Goal: Task Accomplishment & Management: Complete application form

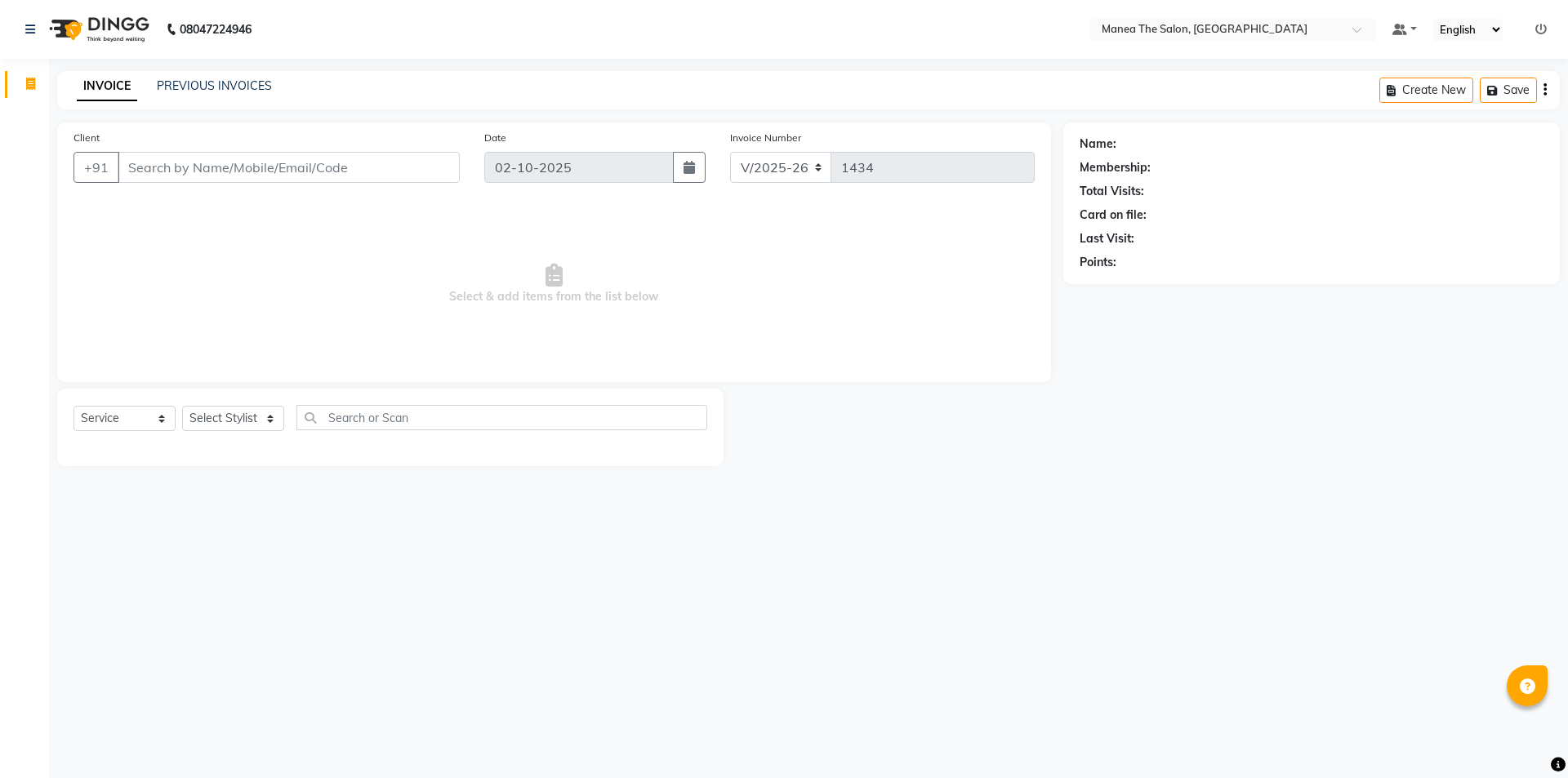
select select "6397"
select select "service"
click at [262, 414] on select "Select Stylist [PERSON_NAME] [PERSON_NAME] Aruna [PERSON_NAME] Manager [PERSON_…" at bounding box center [233, 418] width 102 height 25
select select "82340"
click at [182, 406] on select "Select Stylist [PERSON_NAME] [PERSON_NAME] Aruna [PERSON_NAME] Manager [PERSON_…" at bounding box center [233, 418] width 102 height 25
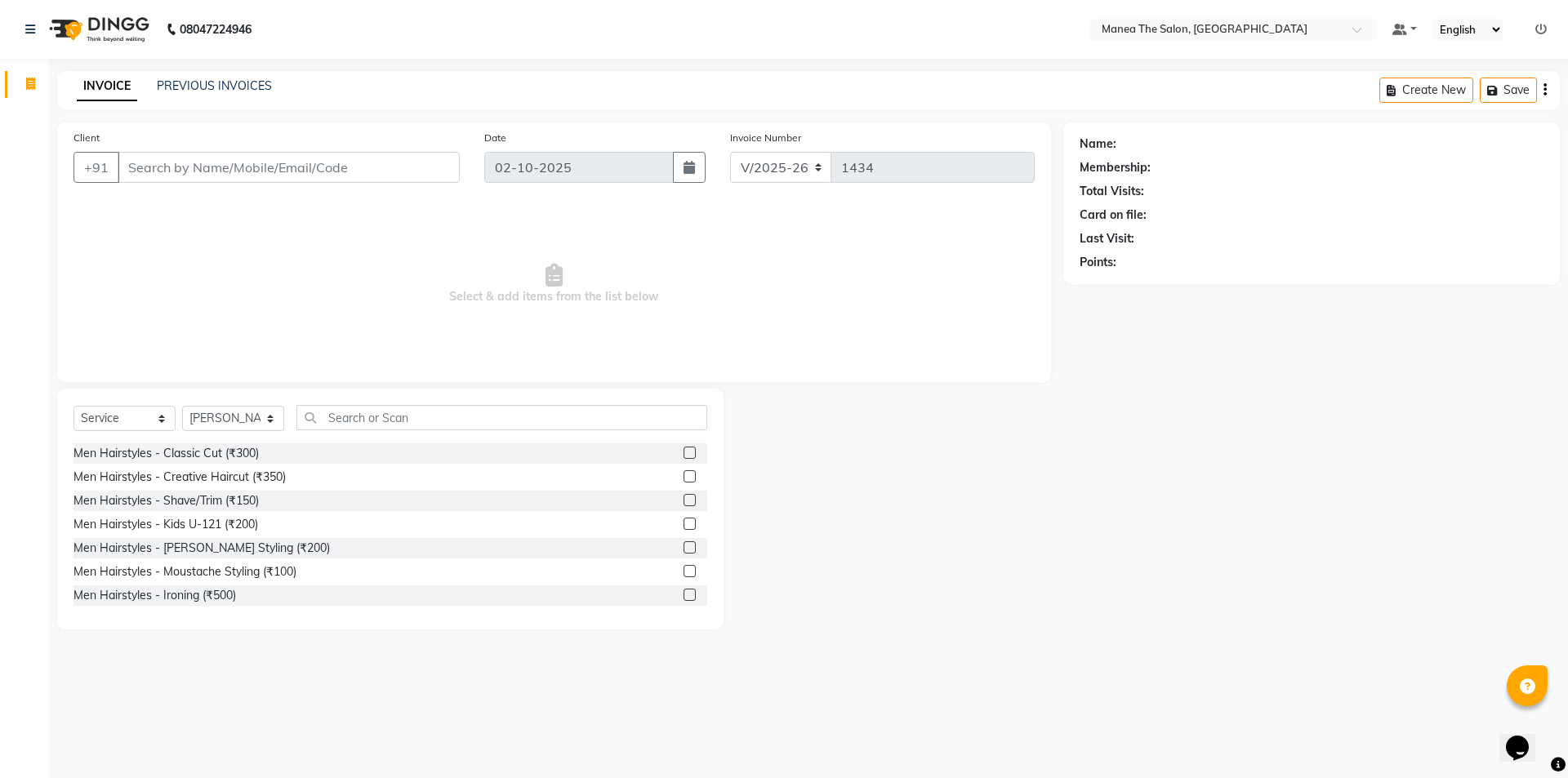
click at [387, 402] on div "Select Service Product Membership Package Voucher Prepaid Gift Card Select Styl…" at bounding box center [391, 509] width 667 height 241
click at [374, 423] on input "text" at bounding box center [501, 418] width 410 height 25
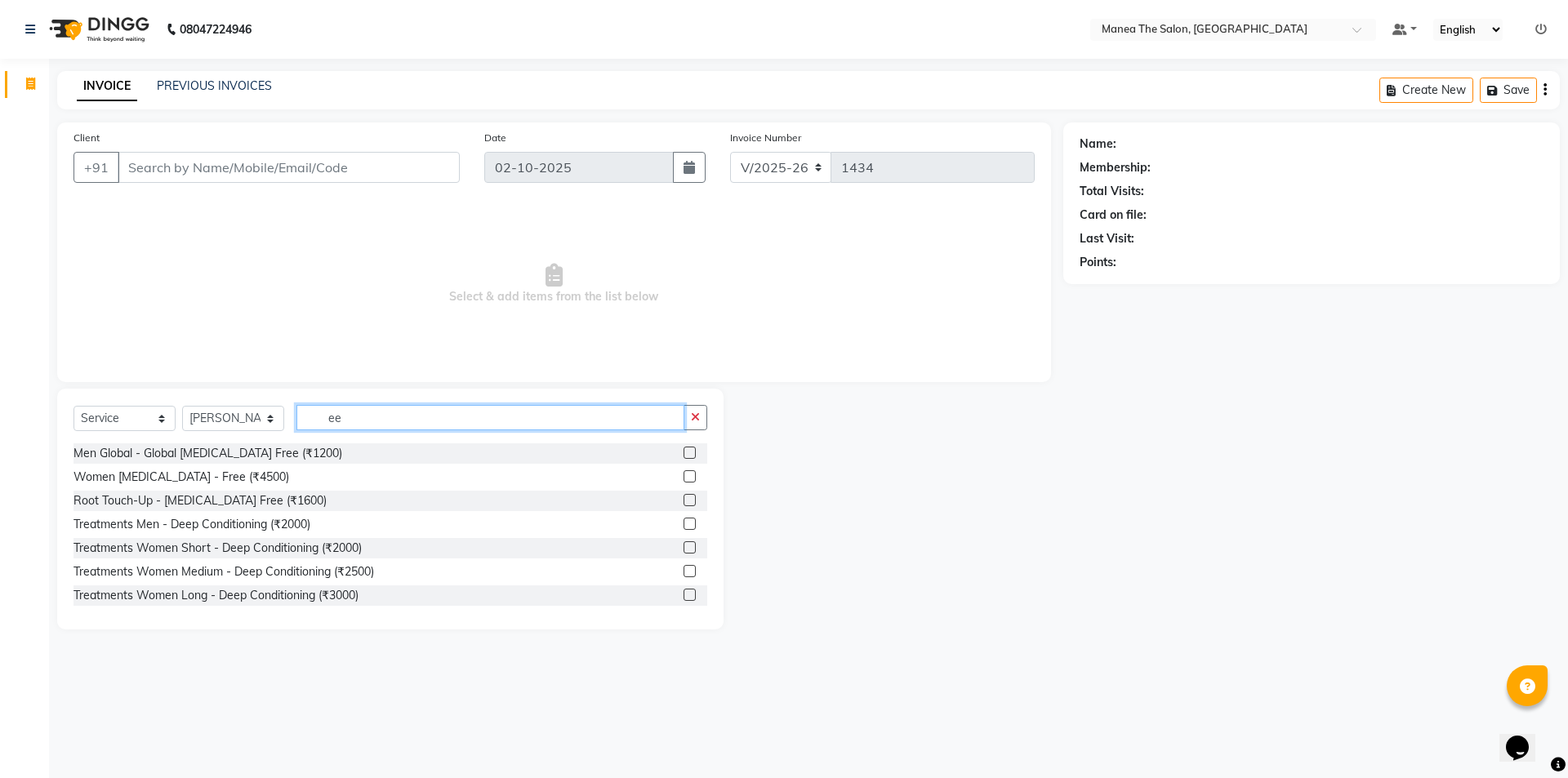
click at [378, 419] on input "ee" at bounding box center [491, 418] width 388 height 25
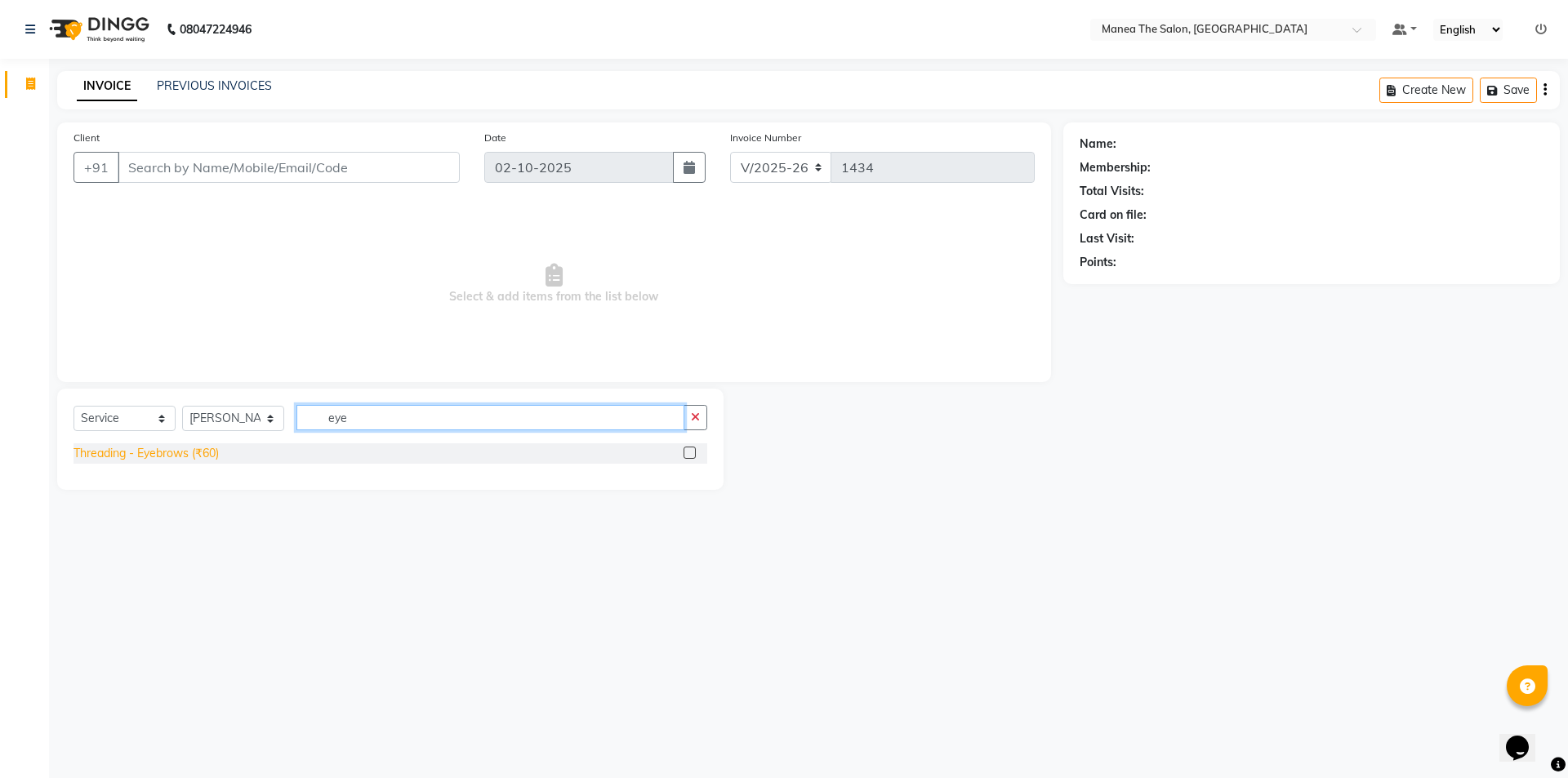
type input "eye"
click at [187, 450] on div "Threading - Eyebrows (₹60)" at bounding box center [146, 453] width 145 height 17
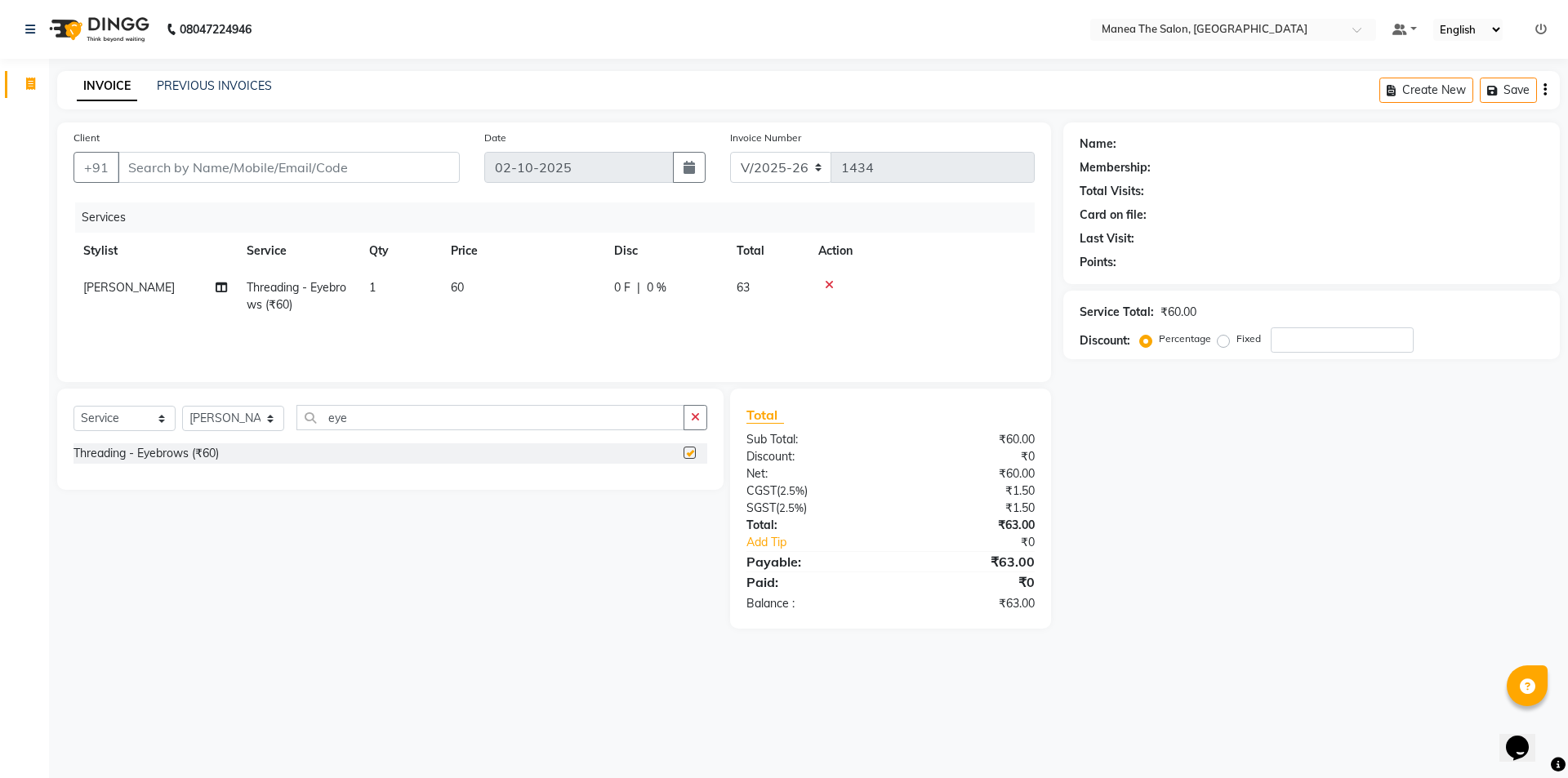
checkbox input "false"
click at [387, 422] on input "eye" at bounding box center [491, 418] width 388 height 25
type input "e"
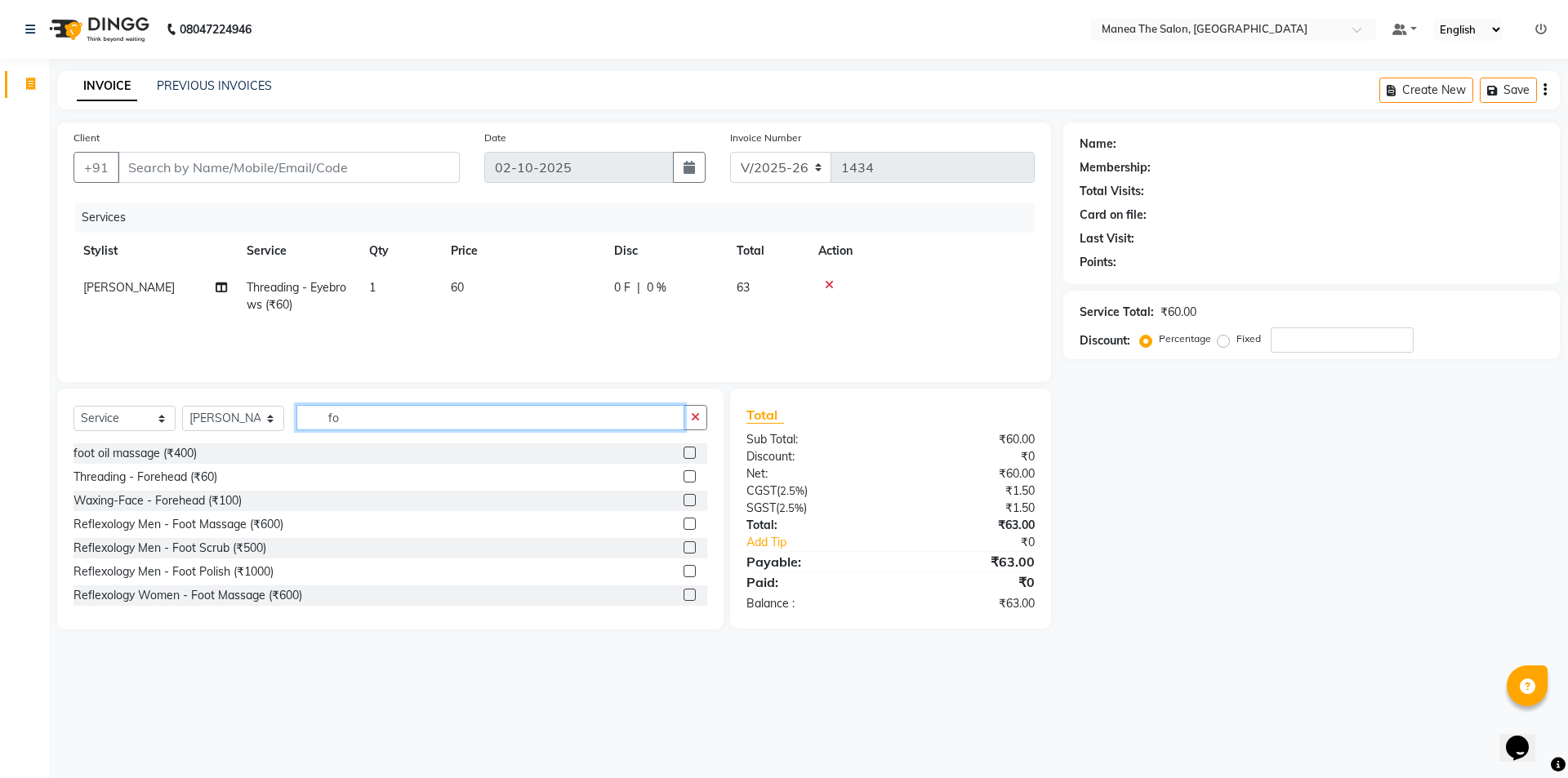
type input "fo"
click at [220, 478] on div "Threading - Forehead (₹60)" at bounding box center [391, 477] width 634 height 20
click at [202, 474] on div "Threading - Forehead (₹60)" at bounding box center [145, 477] width 143 height 17
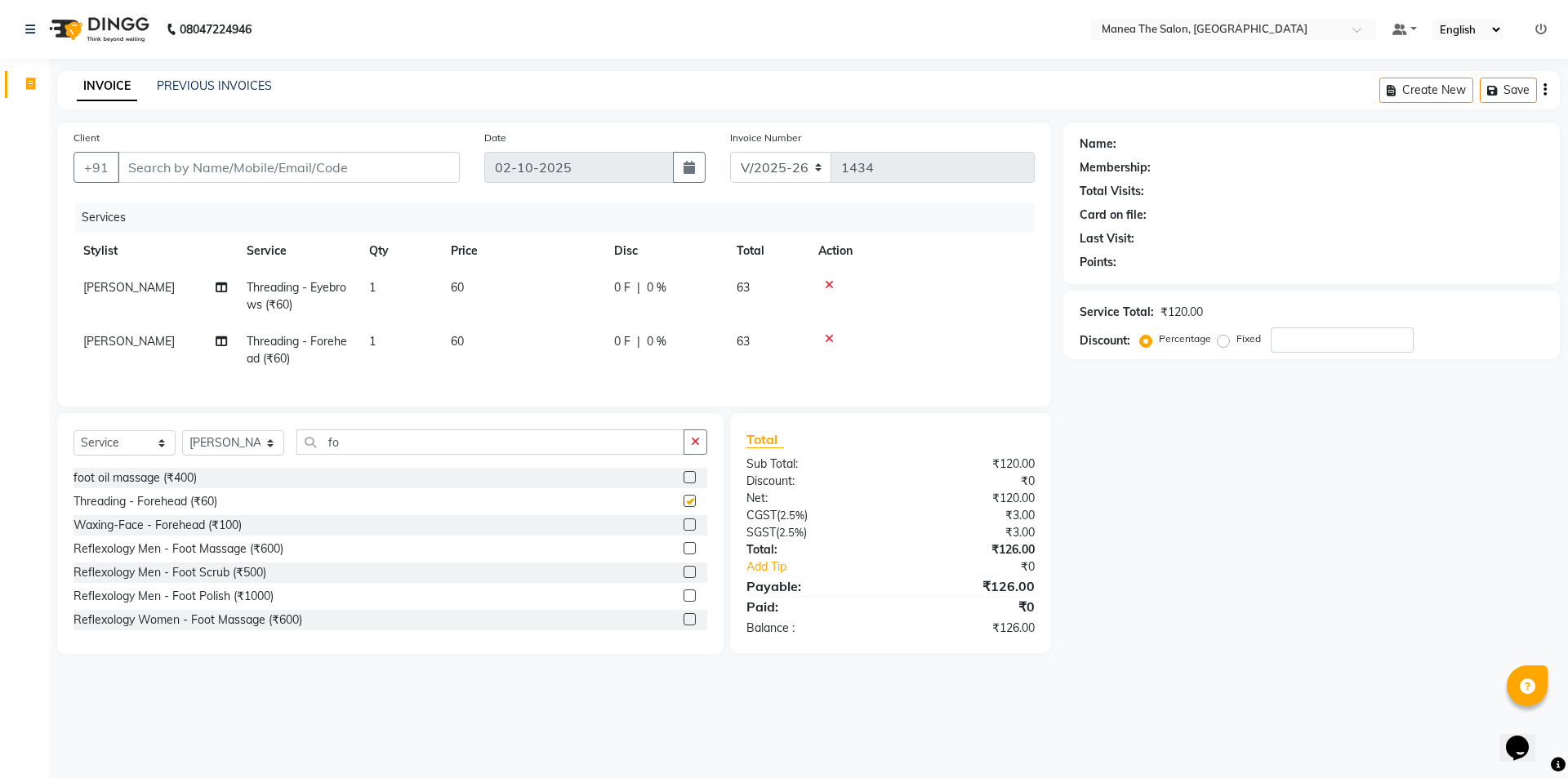
checkbox input "false"
click at [296, 165] on input "Client" at bounding box center [289, 167] width 342 height 31
click at [278, 166] on input "Client" at bounding box center [289, 167] width 342 height 31
type input "9"
type input "0"
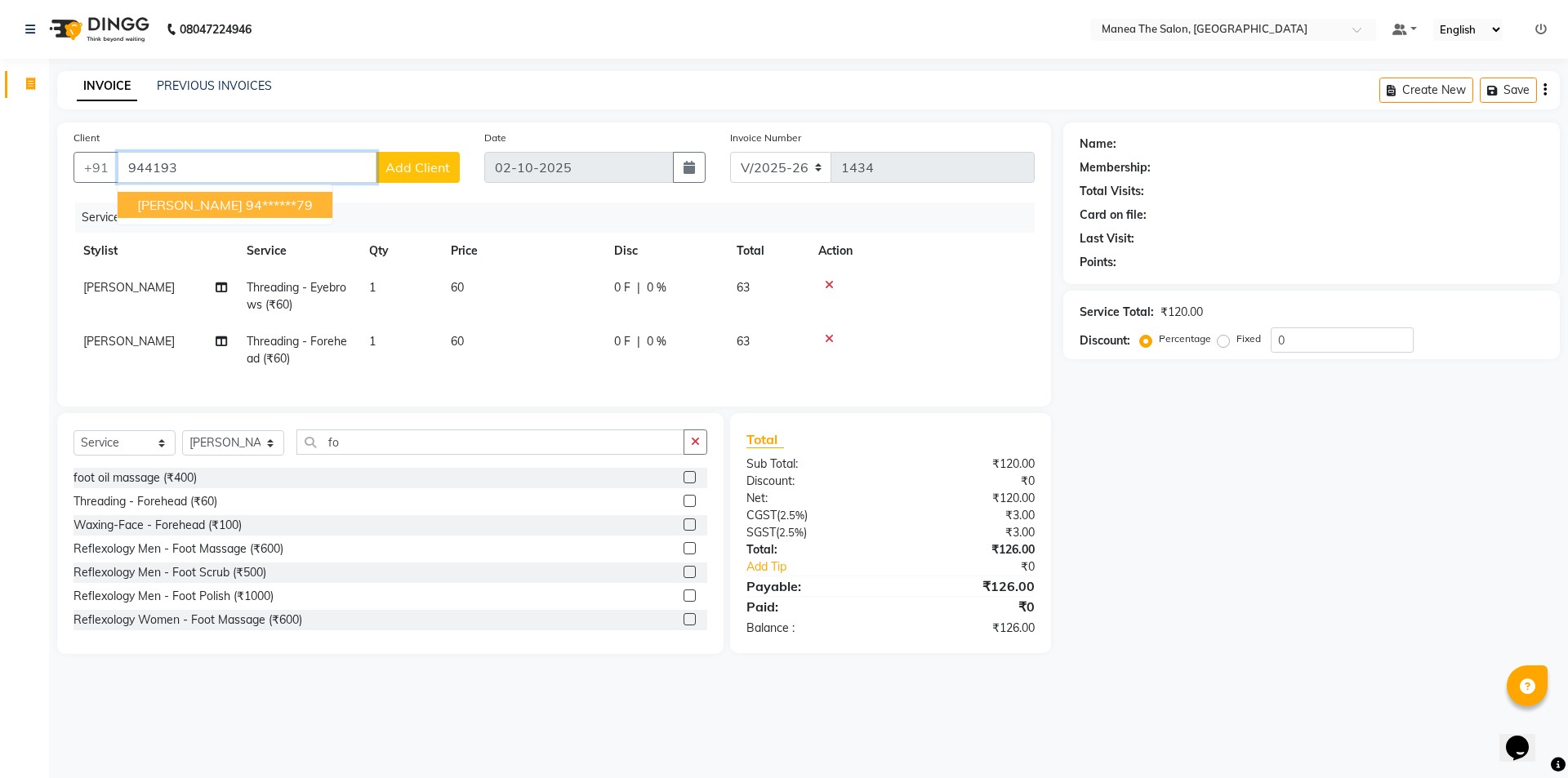
drag, startPoint x: 230, startPoint y: 201, endPoint x: 249, endPoint y: 205, distance: 19.4
click at [246, 201] on ngb-highlight "94******79" at bounding box center [279, 205] width 67 height 16
type input "94******79"
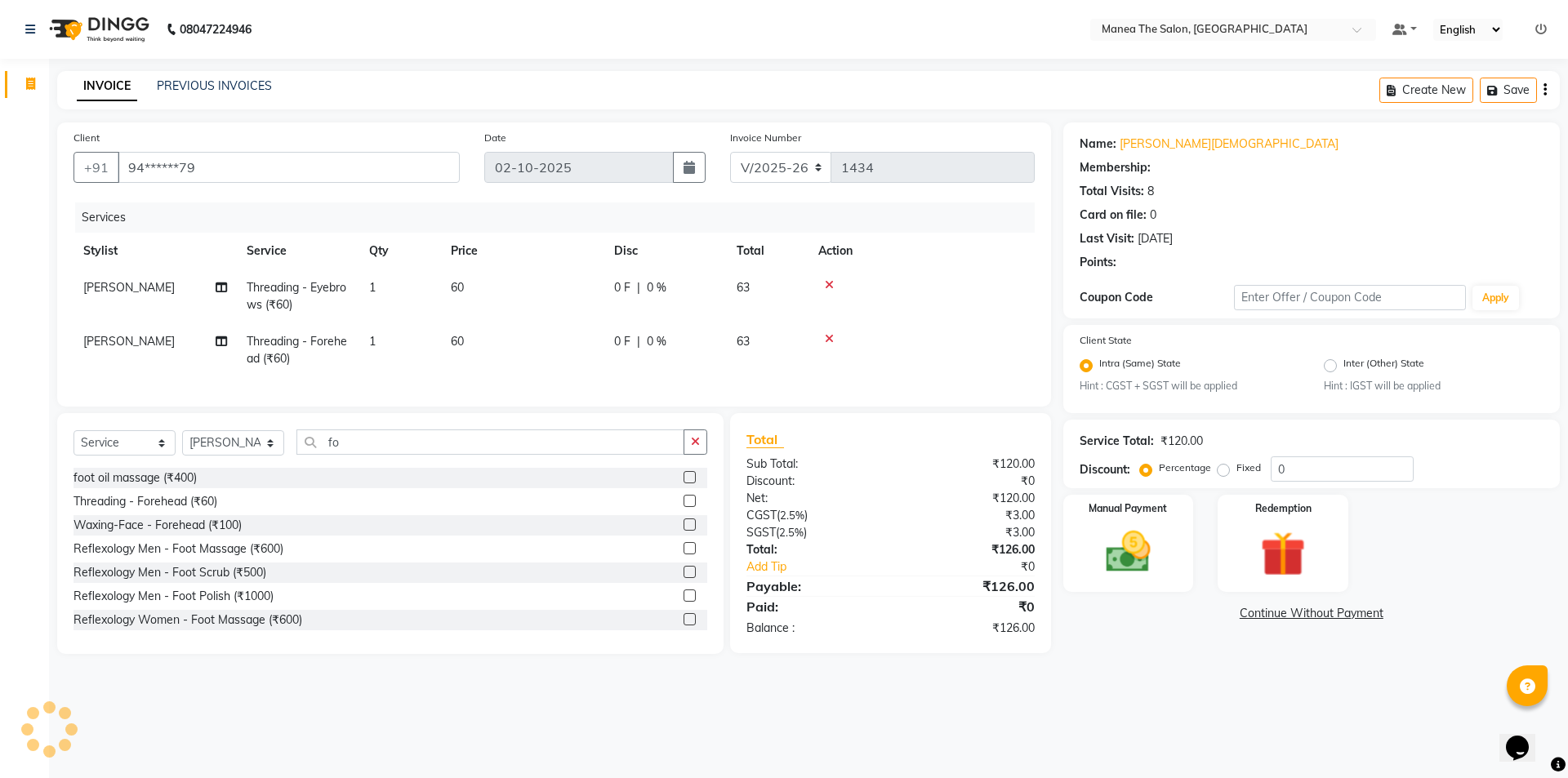
type input "20"
select select "1: Object"
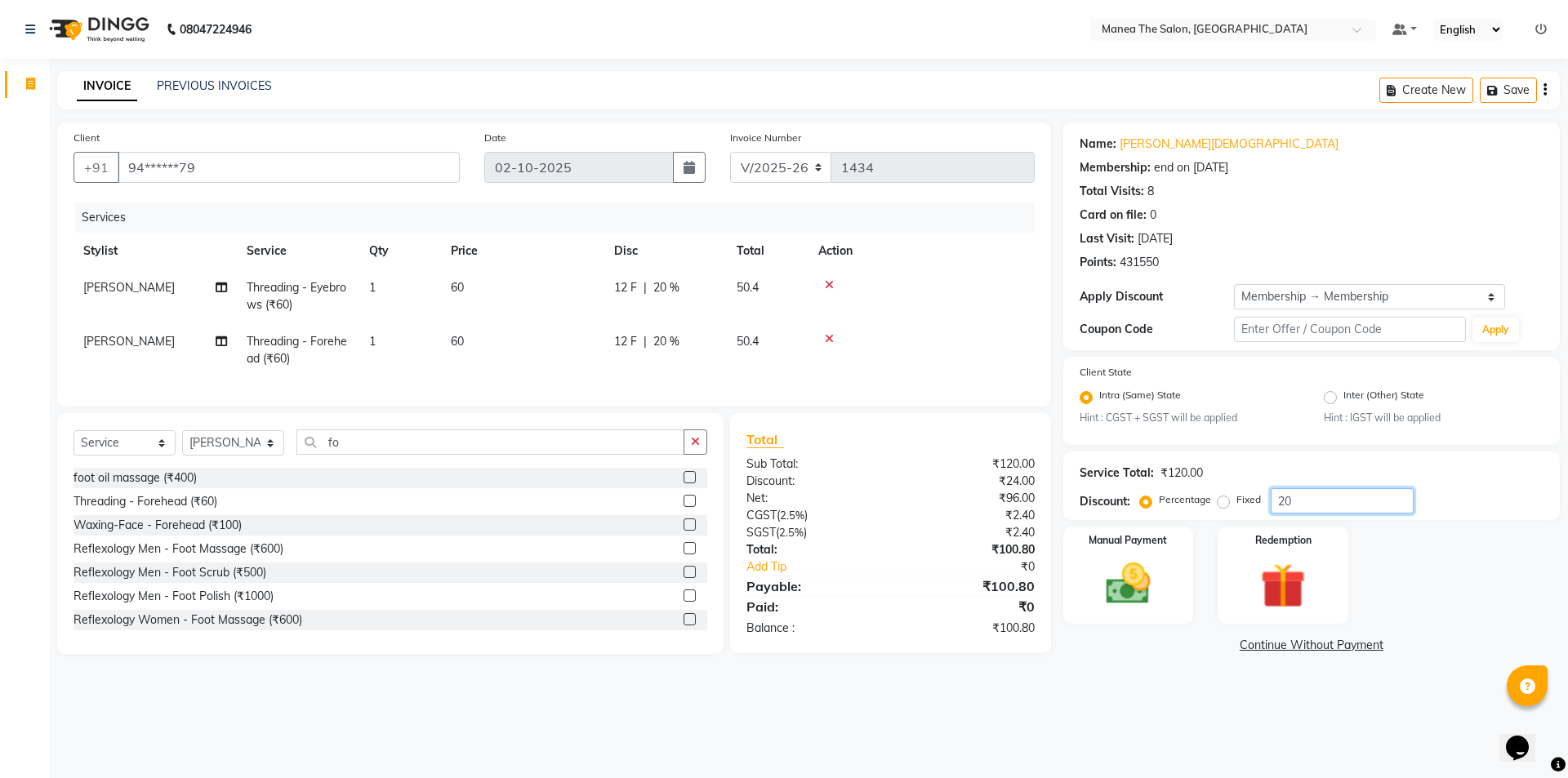
click at [1309, 491] on input "20" at bounding box center [1342, 500] width 143 height 25
type input "2"
click at [1113, 588] on img at bounding box center [1128, 585] width 76 height 54
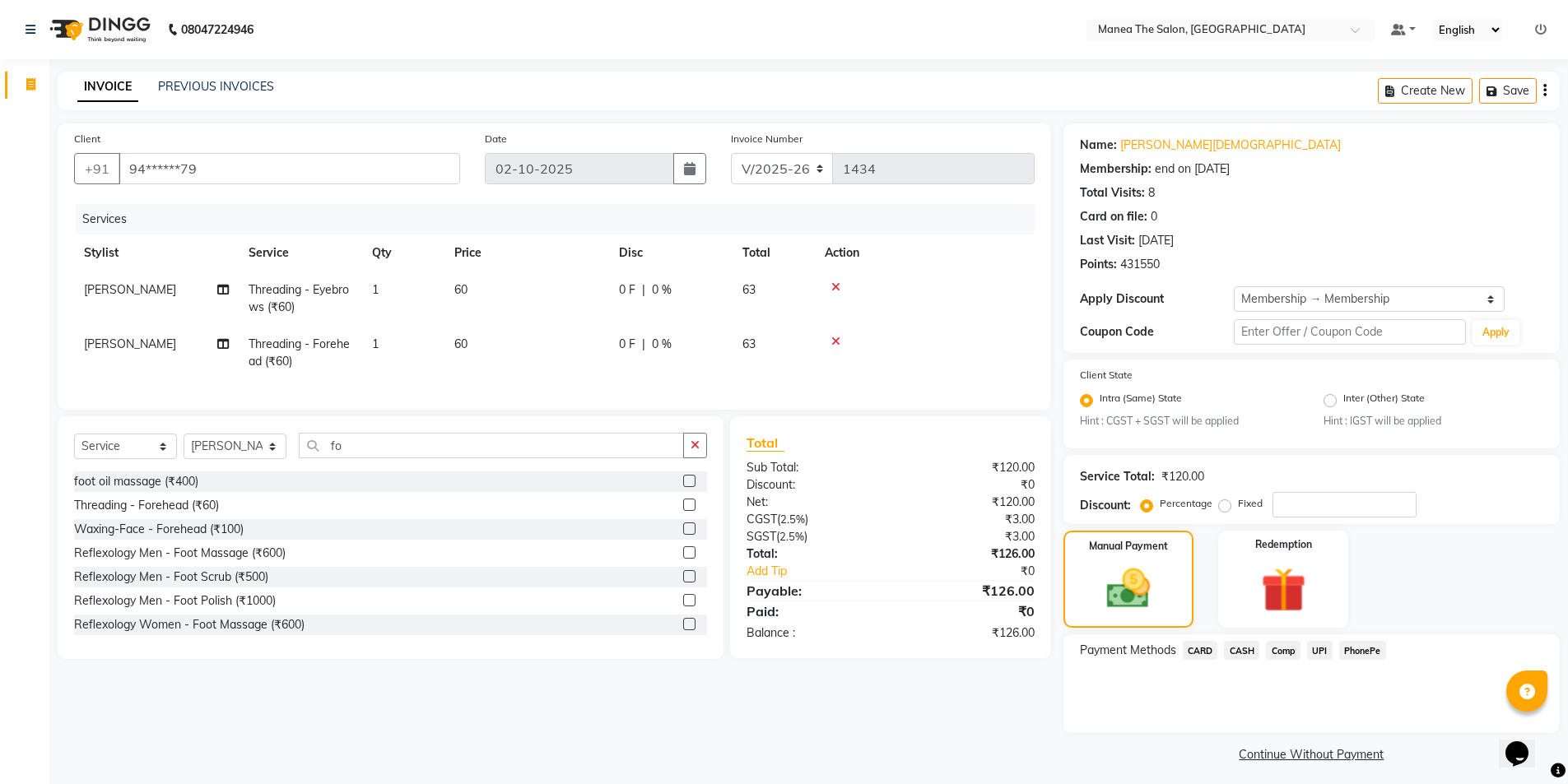
click at [1327, 648] on span "UPI" at bounding box center [1319, 650] width 26 height 19
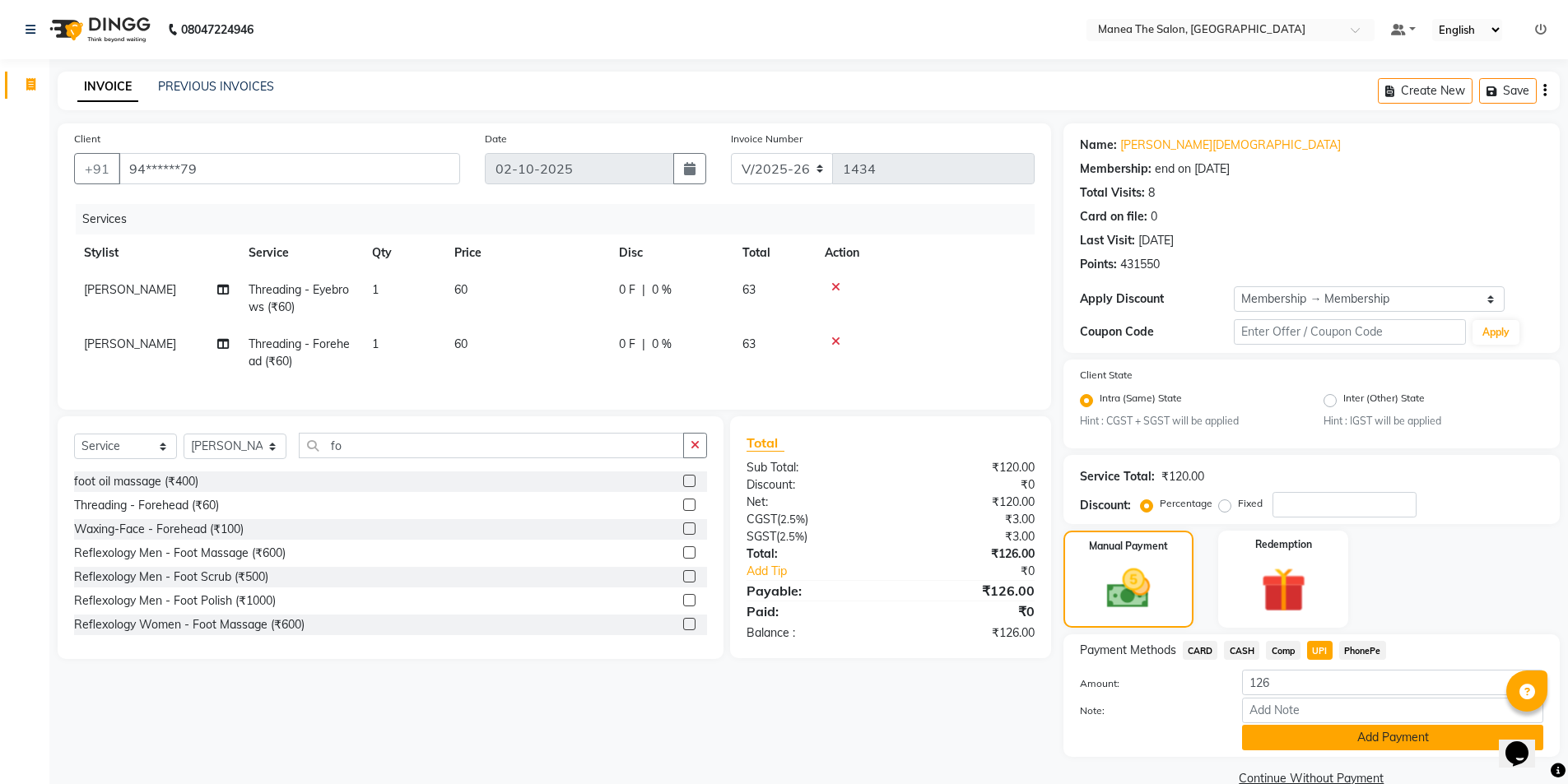
click at [1372, 736] on button "Add Payment" at bounding box center [1392, 737] width 301 height 26
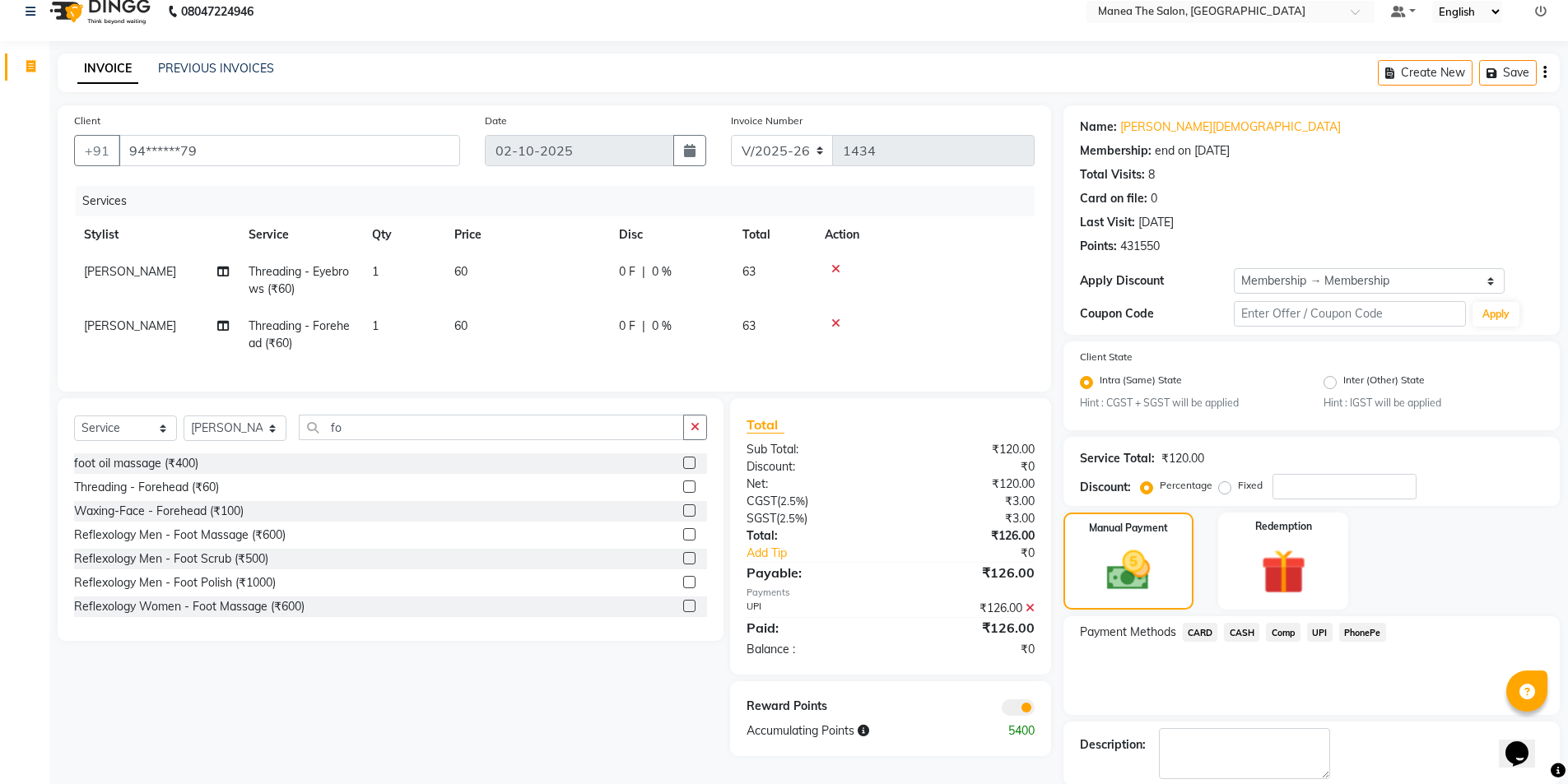
scroll to position [101, 0]
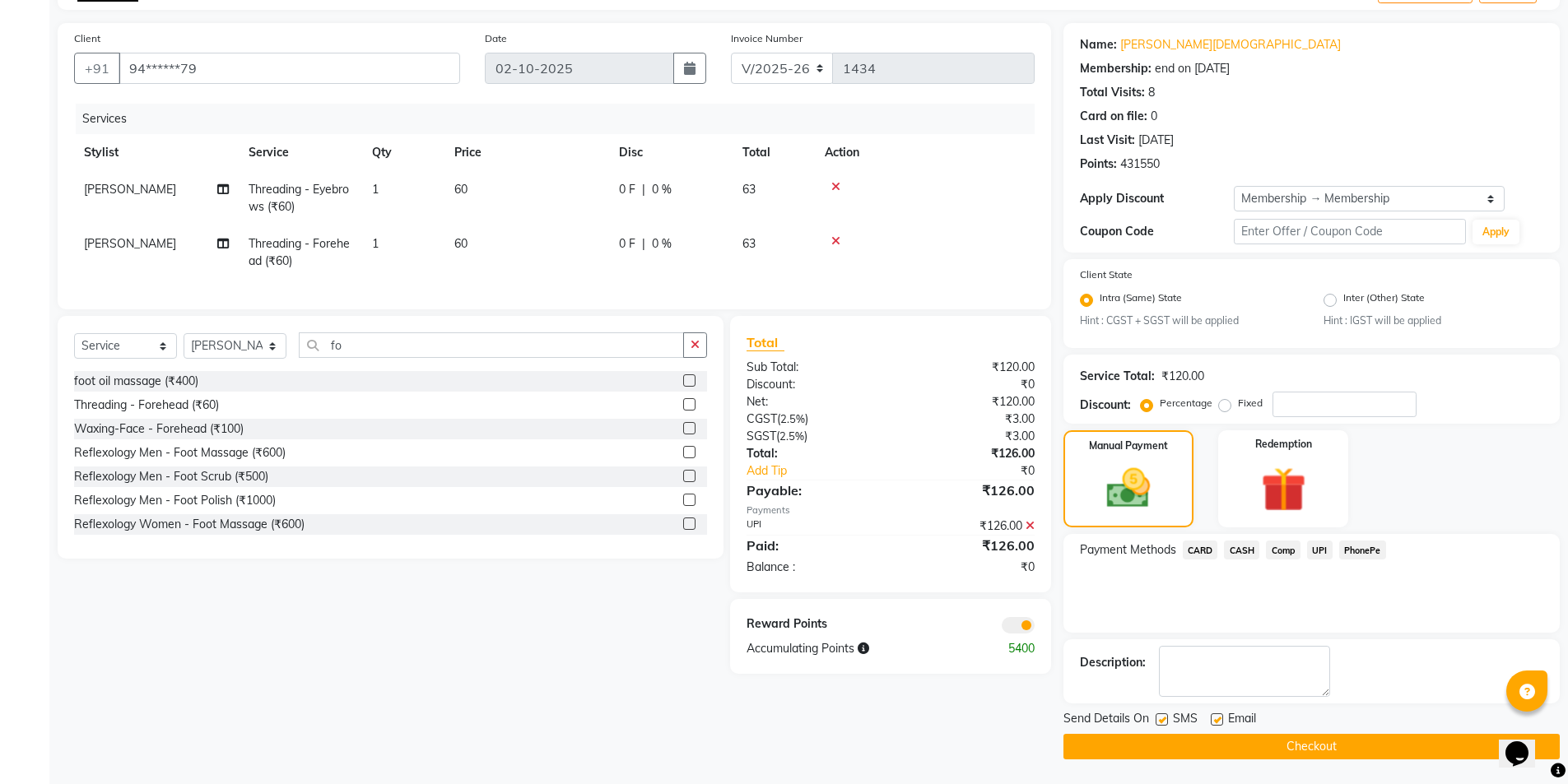
click at [1383, 756] on button "Checkout" at bounding box center [1311, 746] width 496 height 26
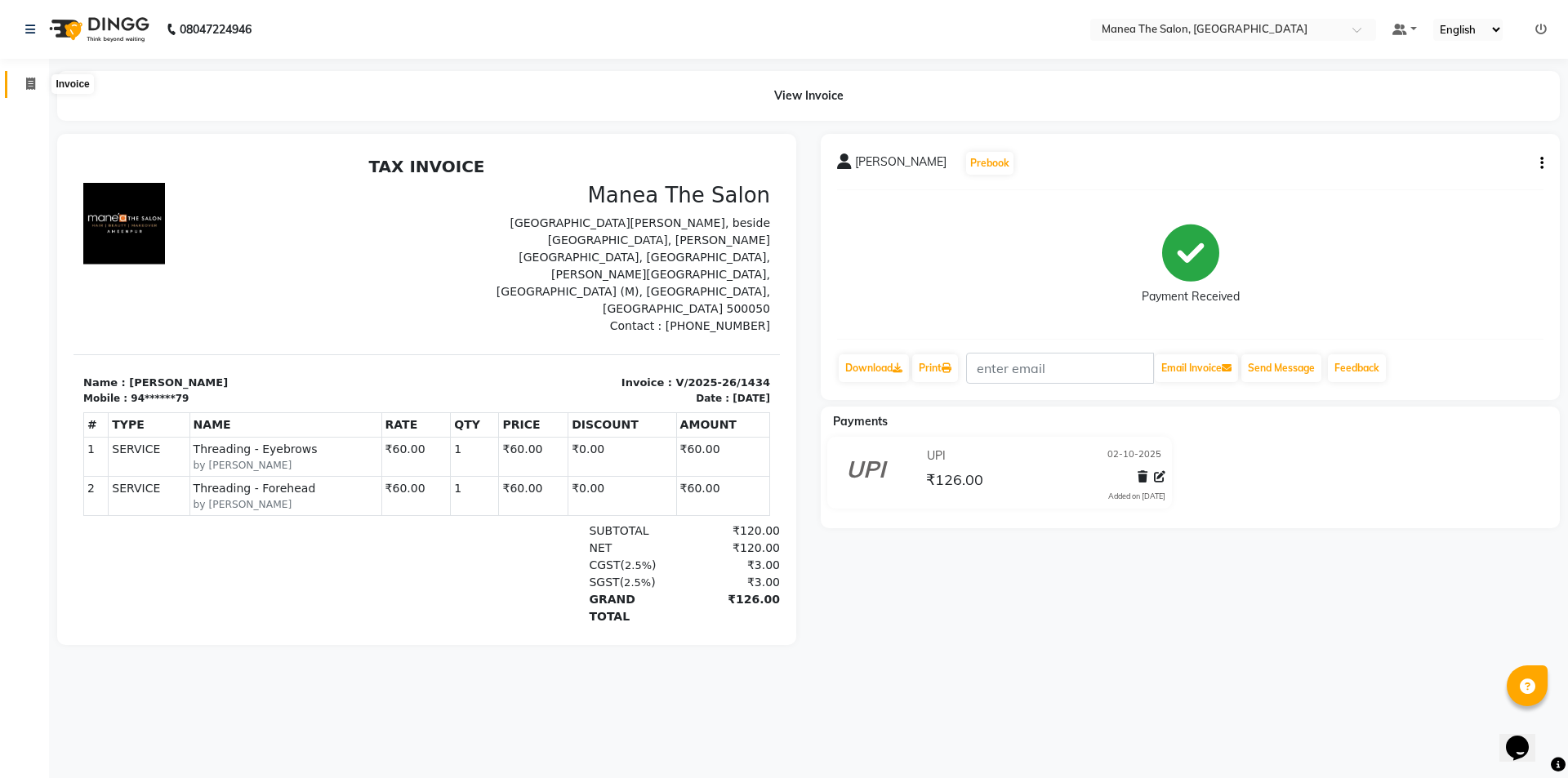
click at [19, 79] on span at bounding box center [30, 84] width 29 height 19
select select "6397"
select select "service"
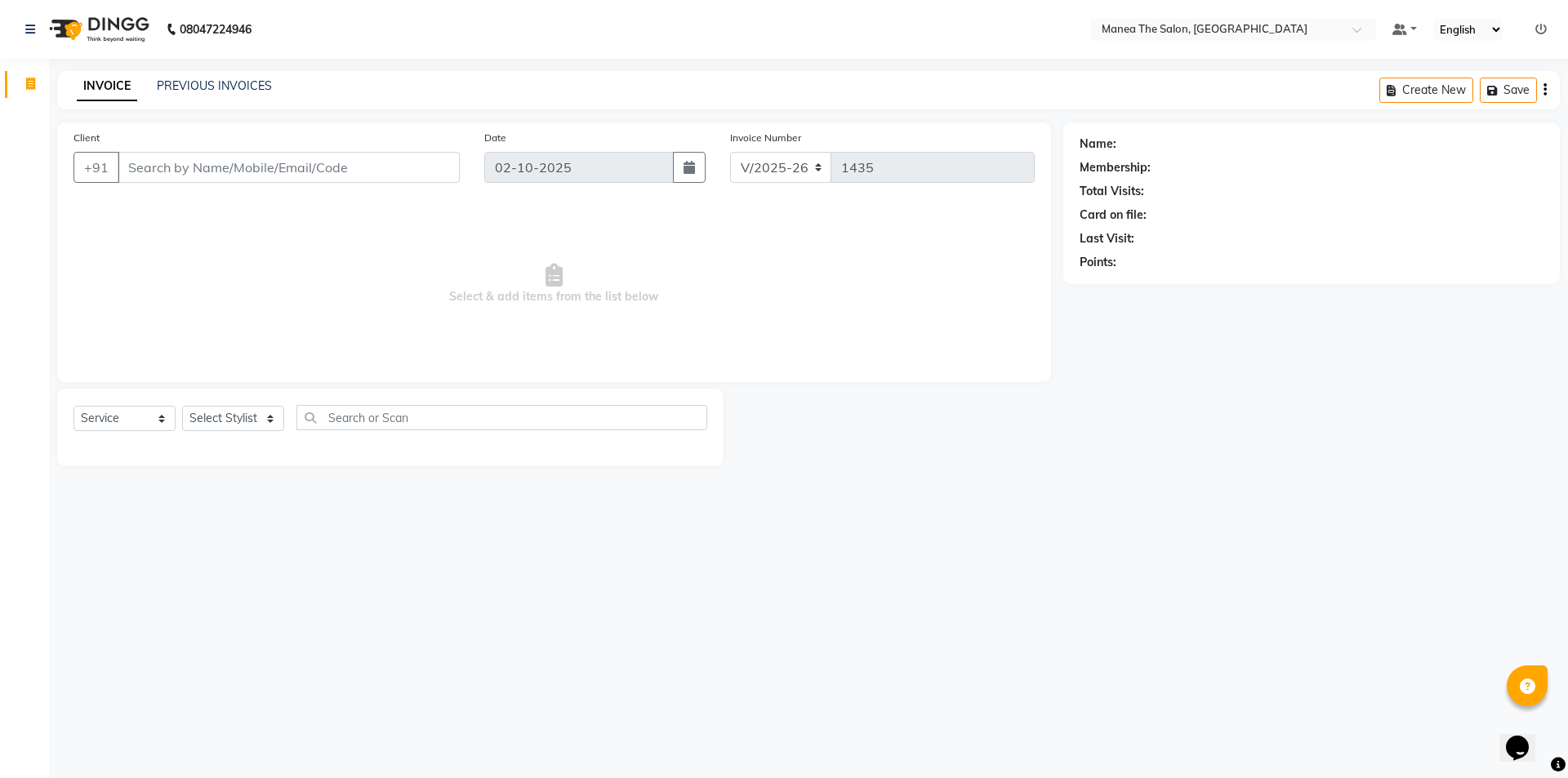
click at [244, 405] on div "Select Service Product Membership Package Voucher Prepaid Gift Card Select Styl…" at bounding box center [391, 424] width 634 height 38
click at [255, 417] on select "Select Stylist [PERSON_NAME] [PERSON_NAME] Aruna [PERSON_NAME] Manager [PERSON_…" at bounding box center [233, 418] width 102 height 25
select select "85836"
click at [182, 406] on select "Select Stylist [PERSON_NAME] [PERSON_NAME] Aruna [PERSON_NAME] Manager [PERSON_…" at bounding box center [233, 418] width 102 height 25
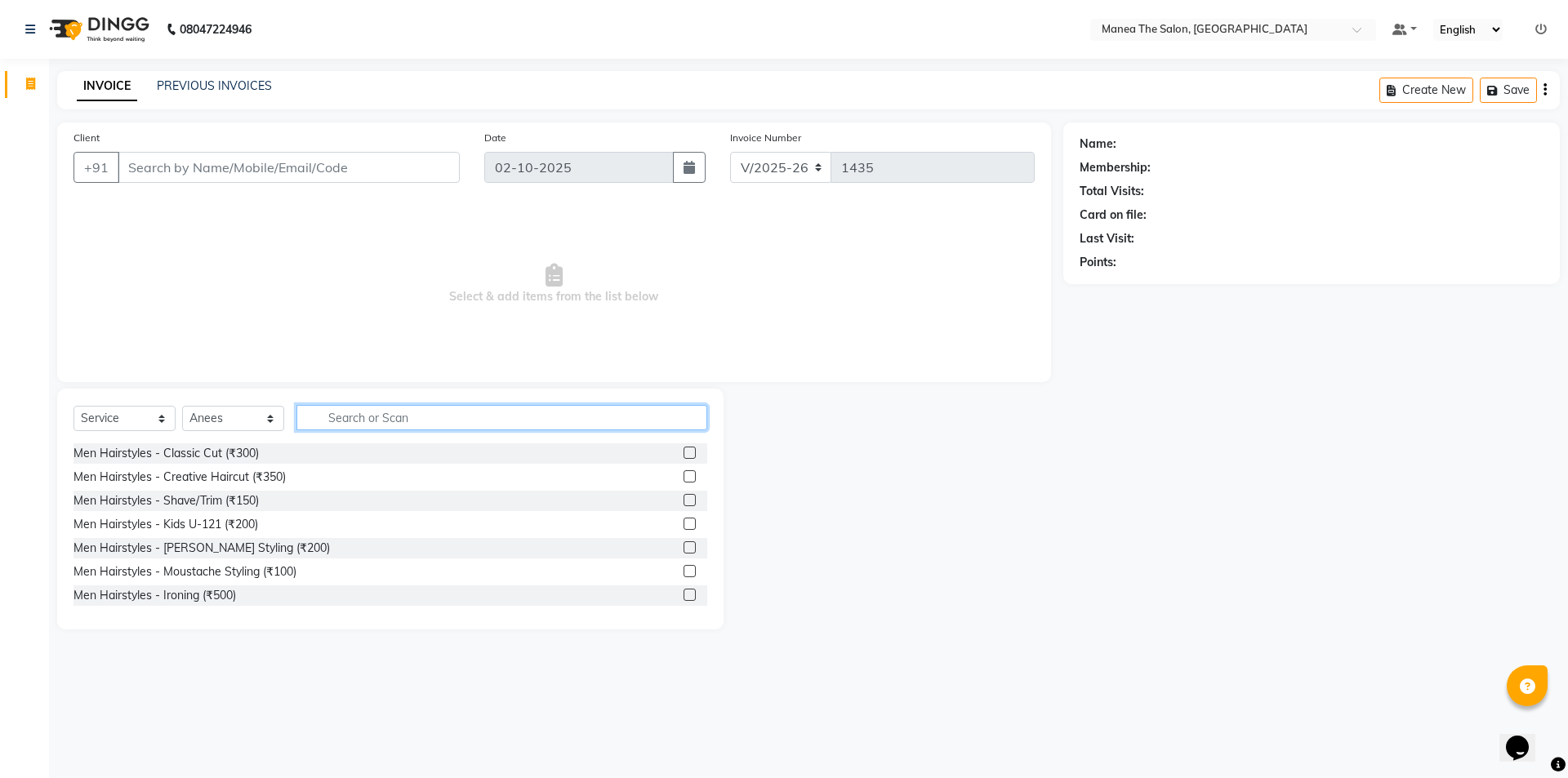
click at [327, 417] on input "text" at bounding box center [501, 418] width 410 height 25
click at [407, 416] on input "text" at bounding box center [501, 418] width 410 height 25
click at [413, 403] on div "Select Service Product Membership Package Voucher Prepaid Gift Card Select Styl…" at bounding box center [391, 509] width 667 height 241
click at [405, 421] on input "text" at bounding box center [501, 418] width 410 height 25
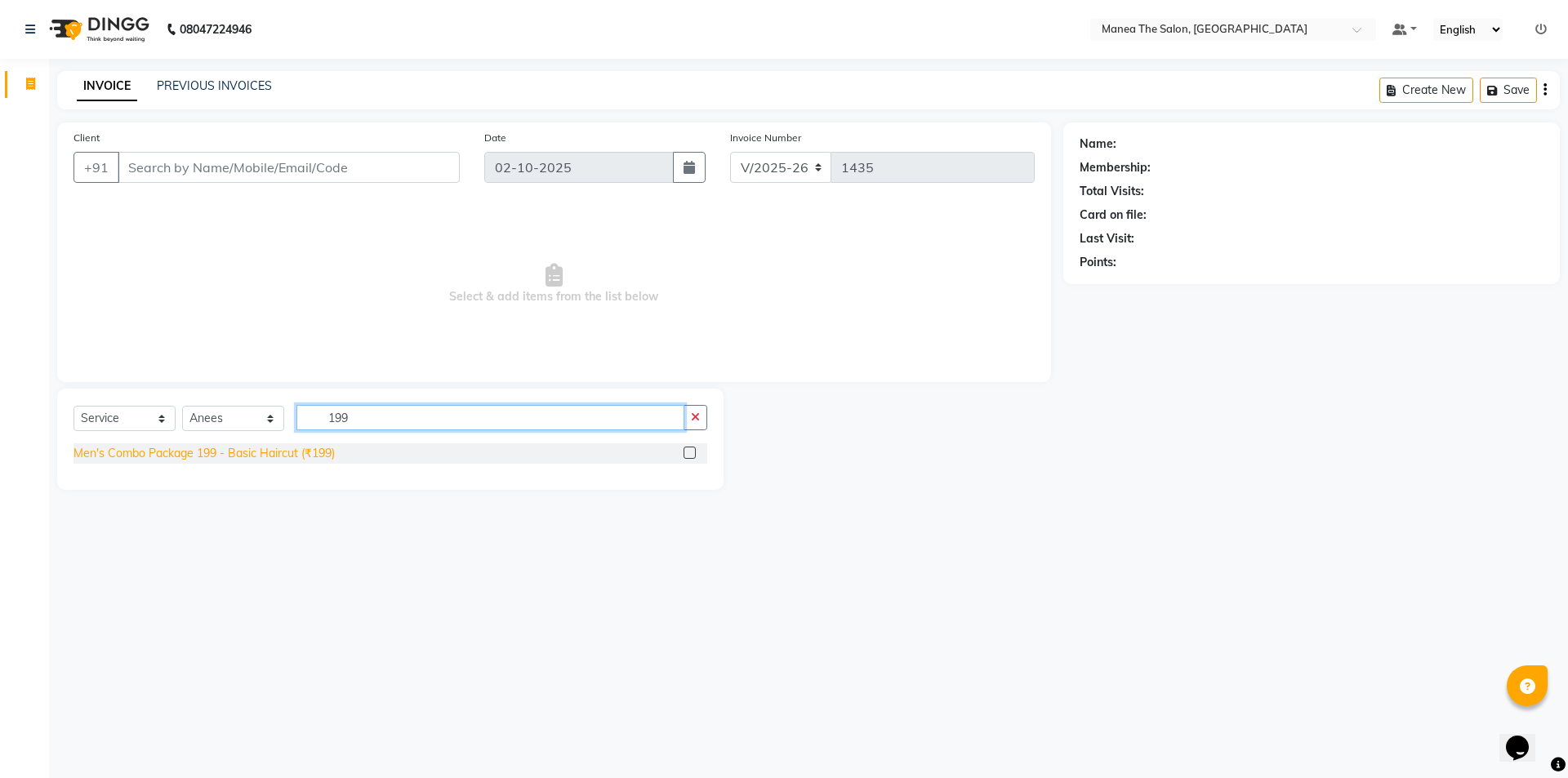
type input "199"
click at [261, 452] on div "Men's Combo Package 199 - Basic Haircut (₹199)" at bounding box center [204, 453] width 261 height 17
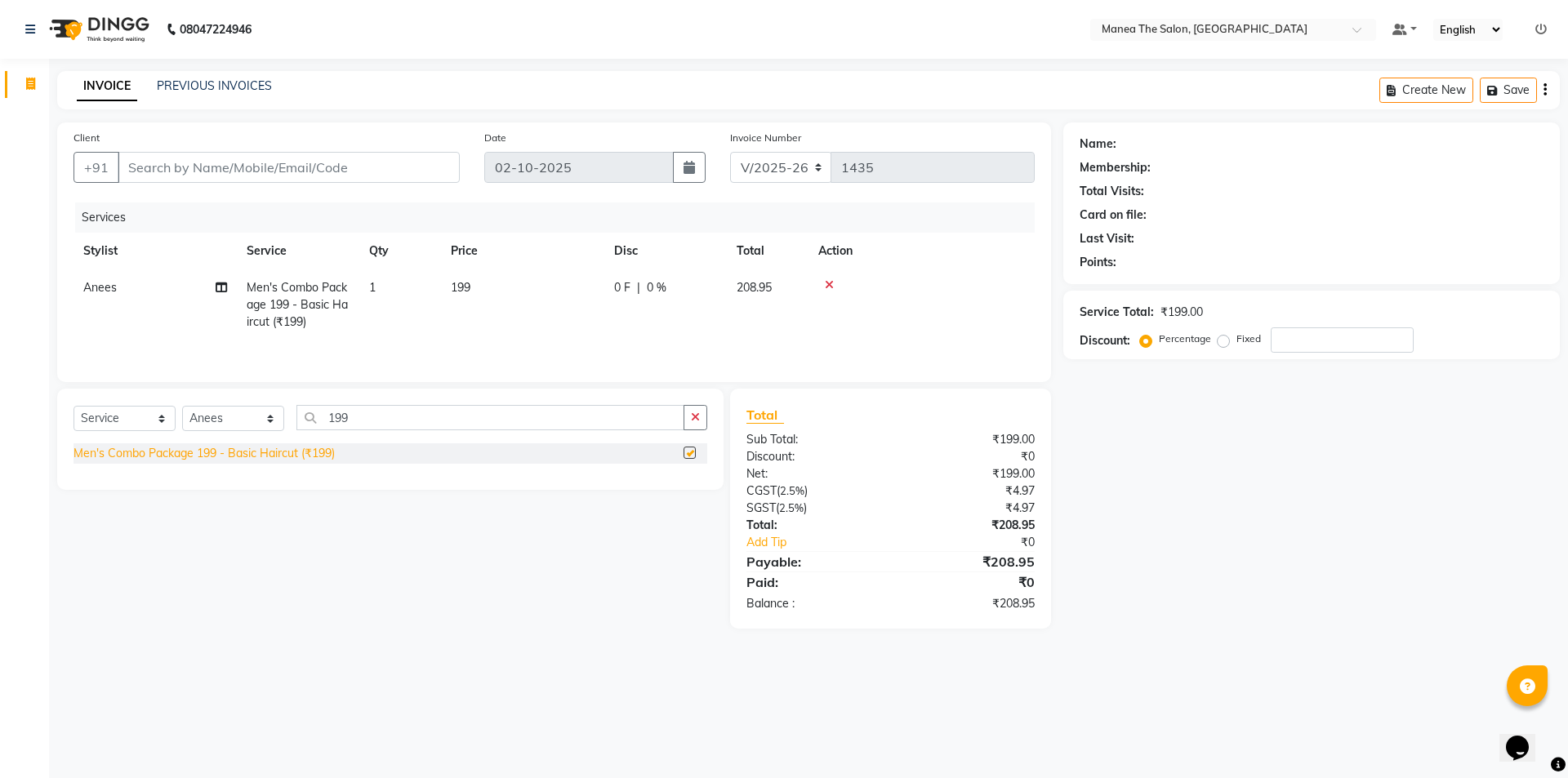
checkbox input "false"
click at [695, 414] on icon "button" at bounding box center [695, 417] width 9 height 11
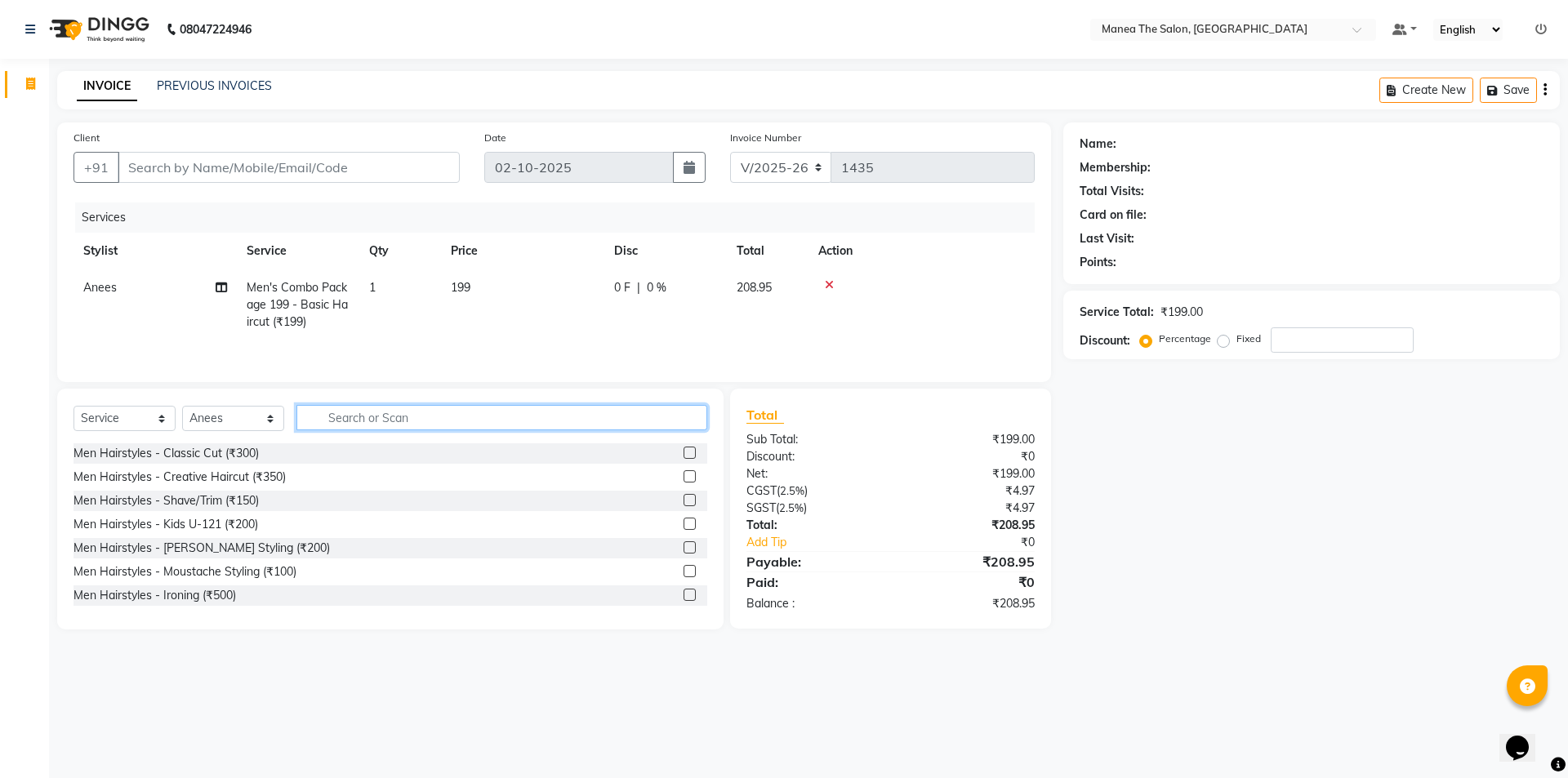
click at [393, 426] on input "text" at bounding box center [501, 418] width 410 height 25
click at [248, 499] on div "Men Hairstyles - Shave/Trim (₹150)" at bounding box center [166, 500] width 185 height 17
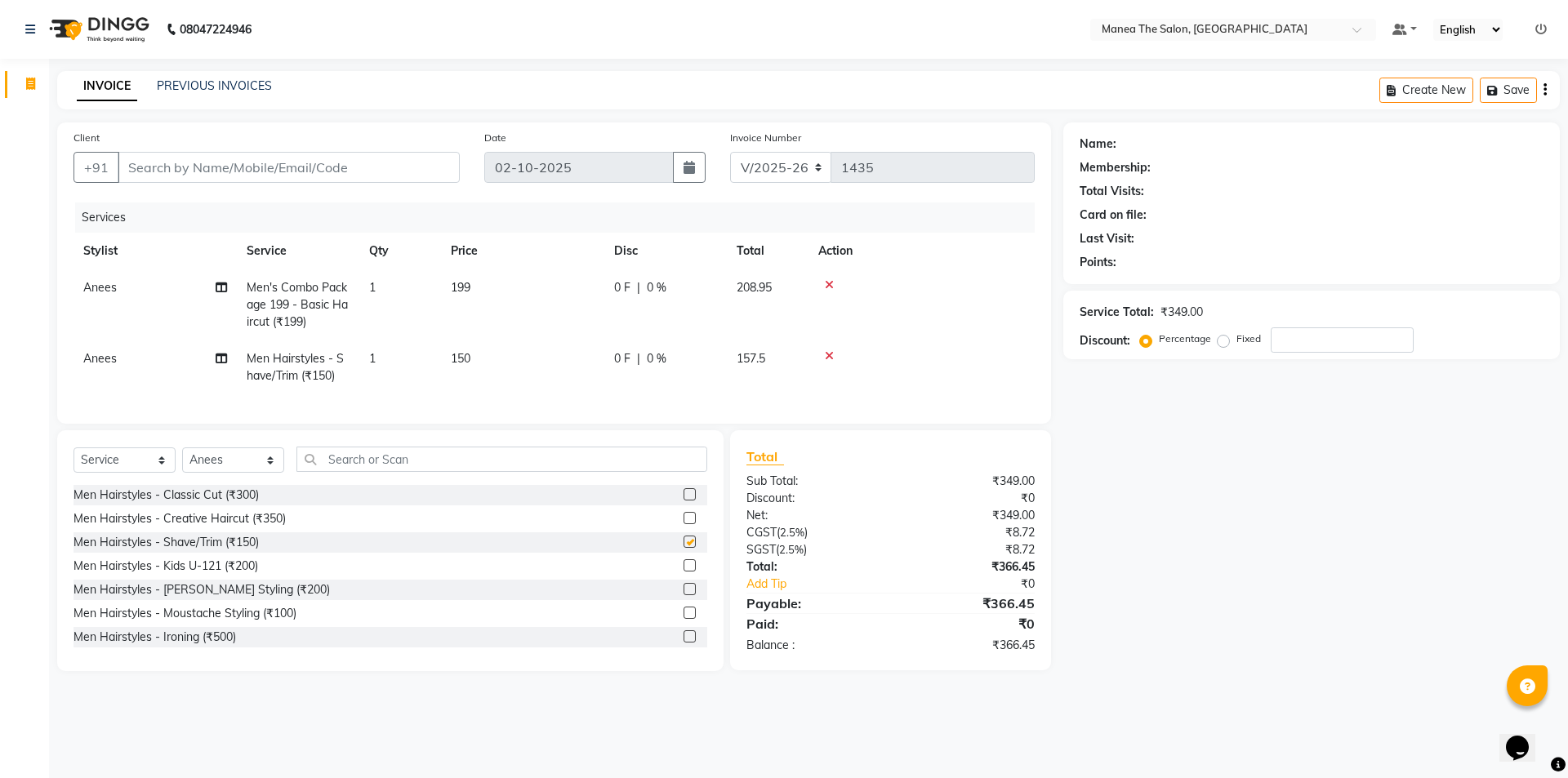
checkbox input "false"
click at [235, 174] on input "Client" at bounding box center [289, 167] width 342 height 31
type input "7"
type input "0"
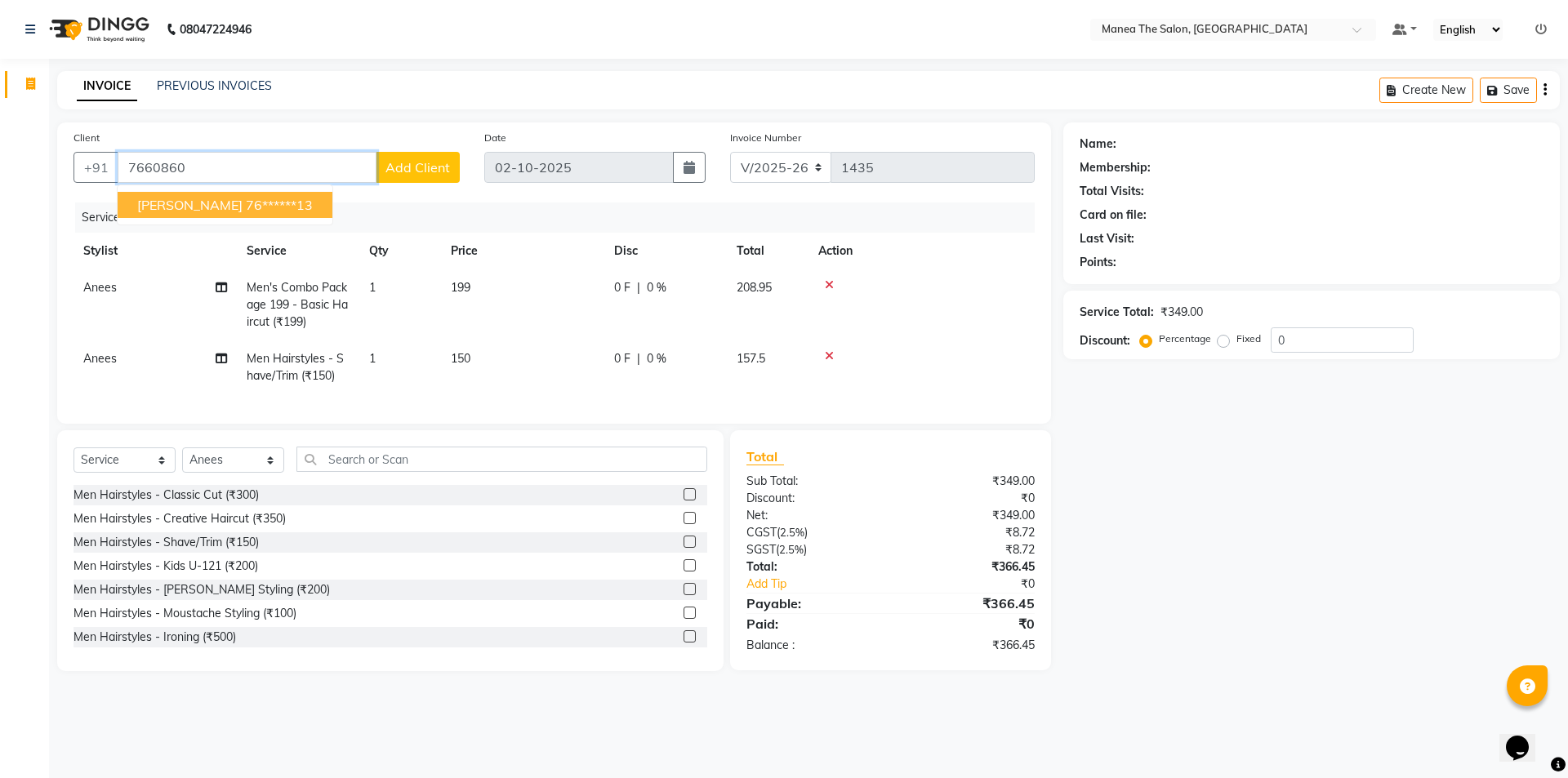
click at [266, 210] on ngb-highlight "76******13" at bounding box center [279, 205] width 67 height 16
type input "76******13"
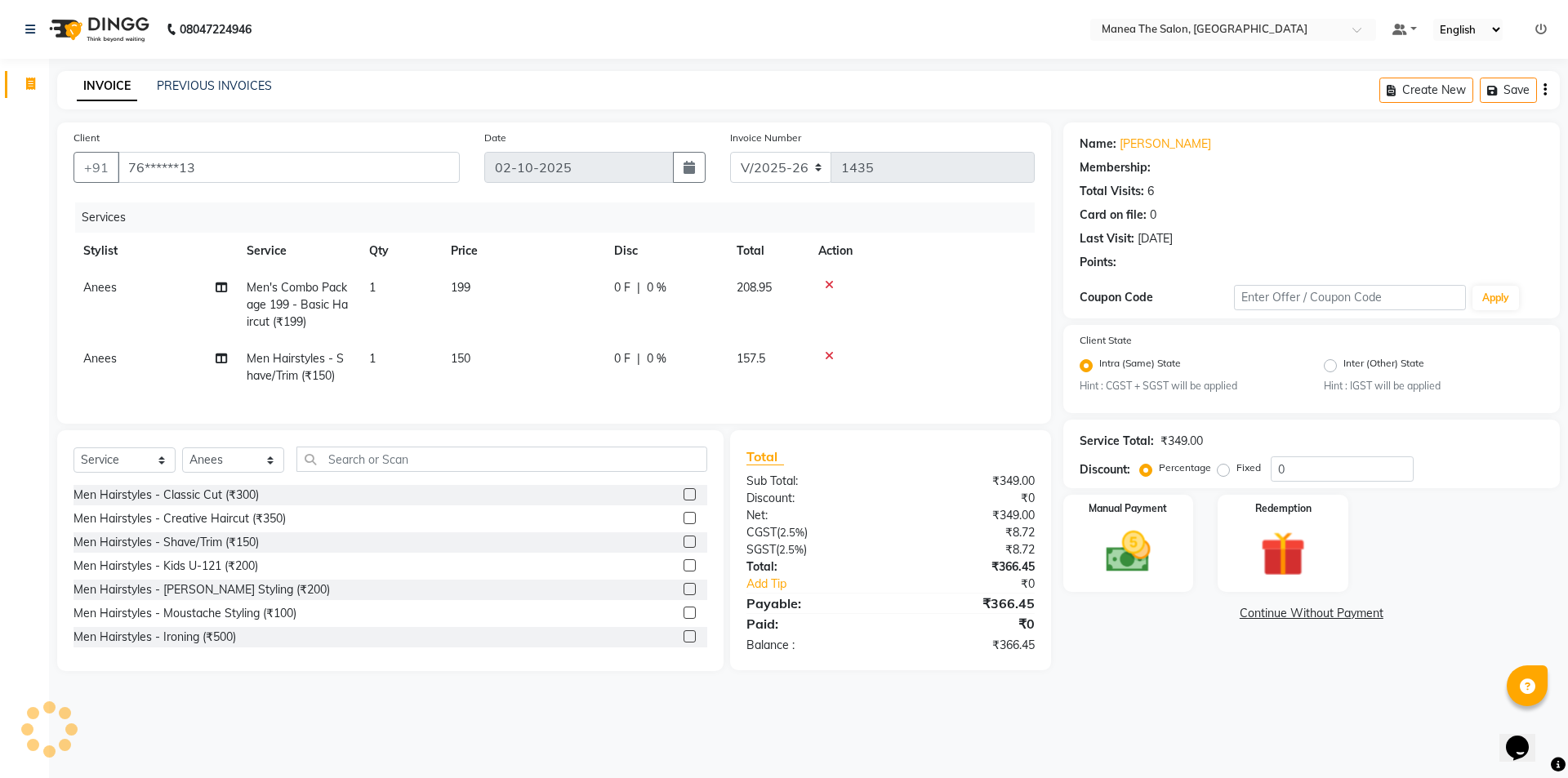
type input "20"
select select "1: Object"
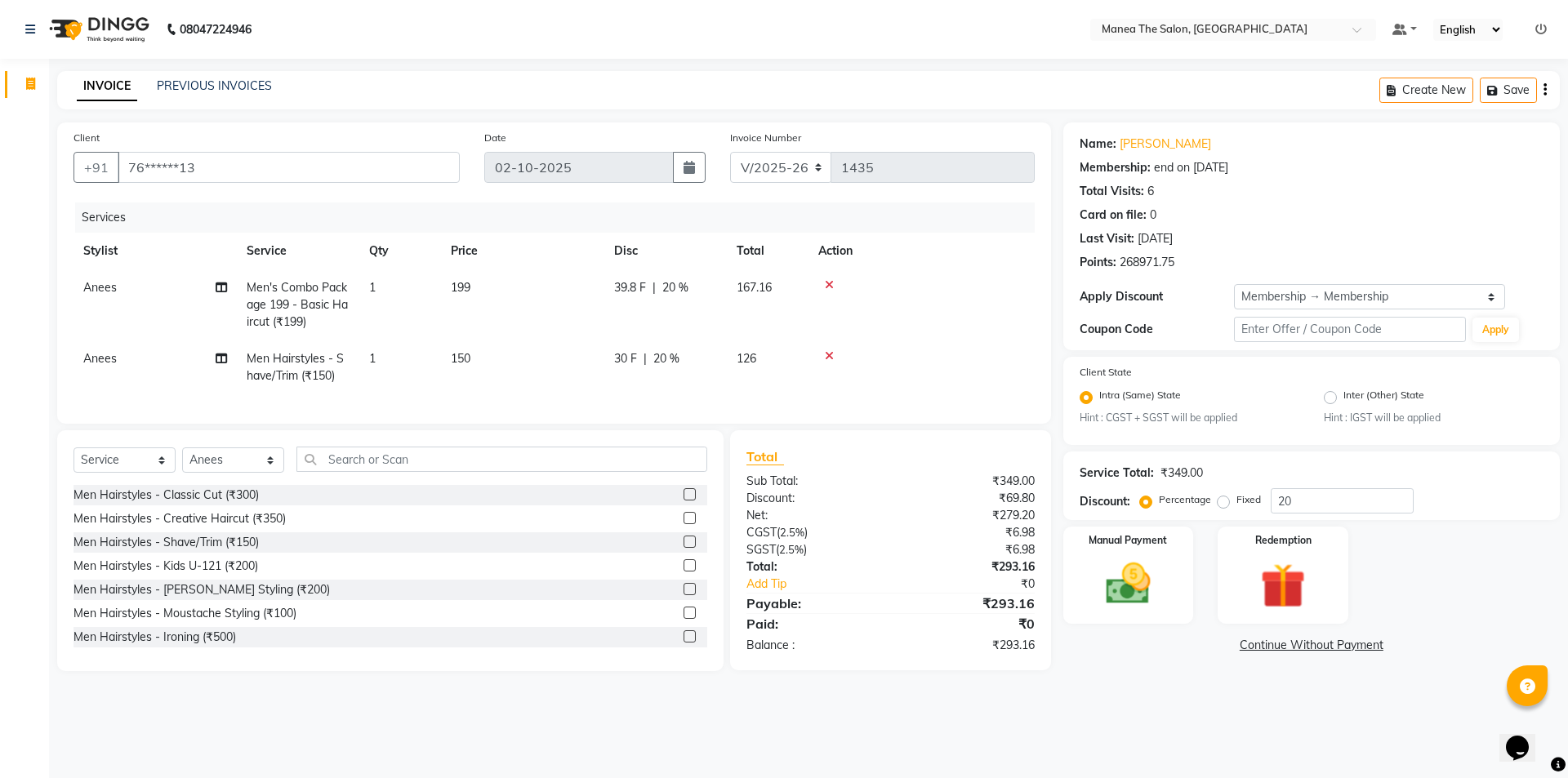
click at [679, 292] on span "20 %" at bounding box center [676, 287] width 26 height 17
select select "85836"
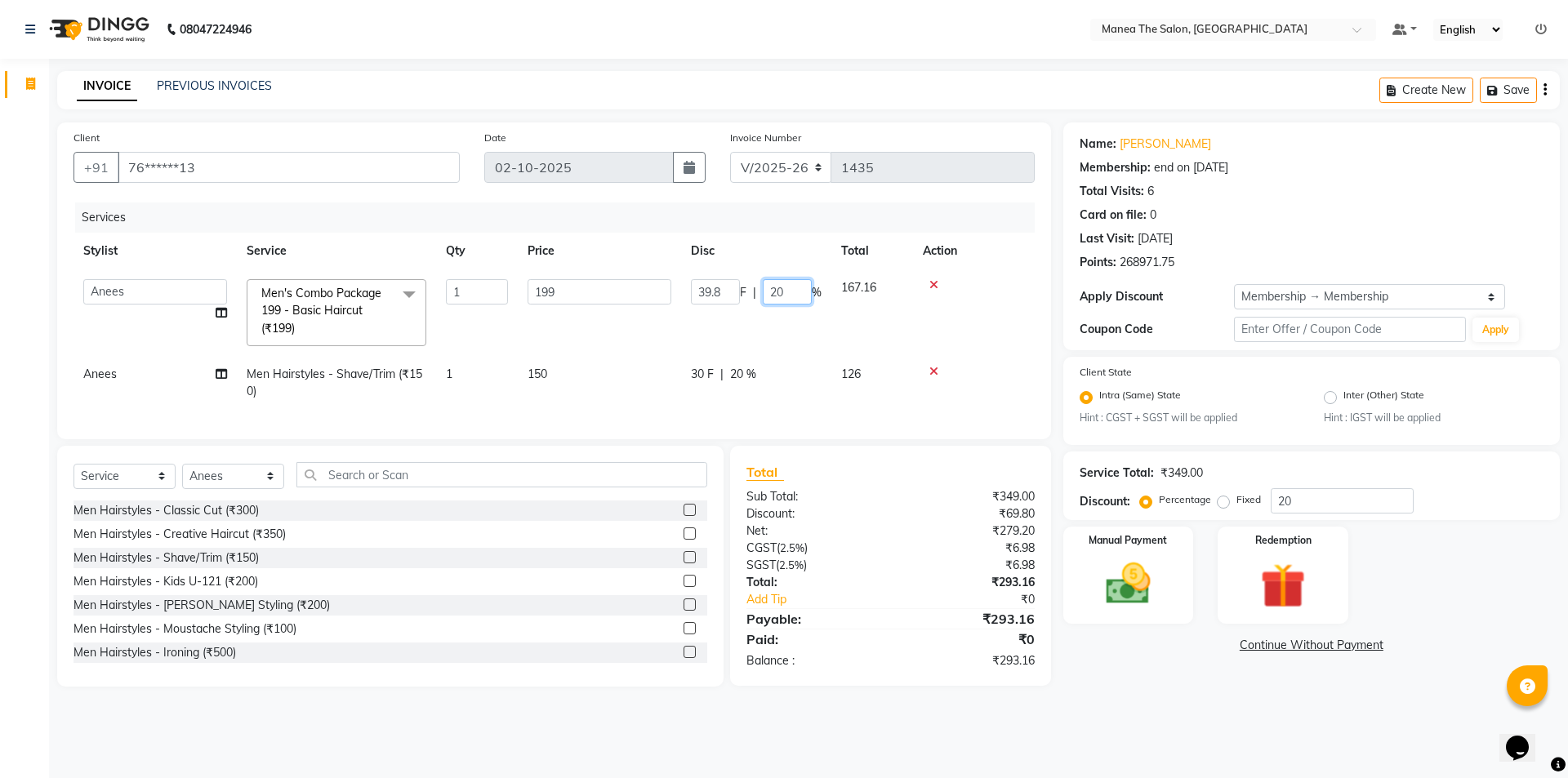
click at [807, 287] on input "20" at bounding box center [787, 292] width 49 height 25
type input "2"
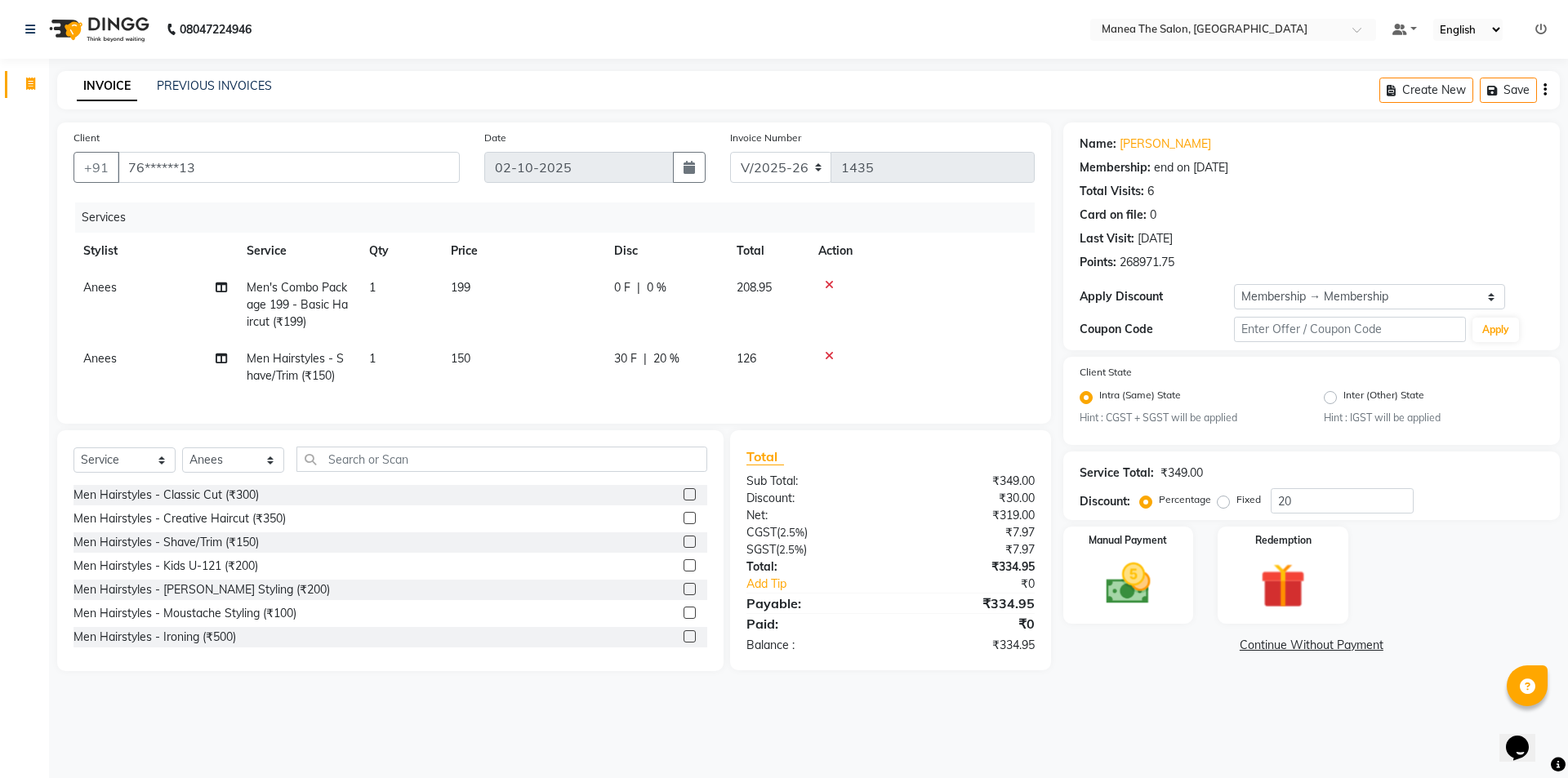
click at [774, 338] on tr "Anees Men's Combo Package 199 - Basic Haircut (₹199) 1 199 0 F | 0 % 208.95" at bounding box center [554, 305] width 961 height 71
click at [676, 354] on span "20 %" at bounding box center [667, 359] width 26 height 17
select select "85836"
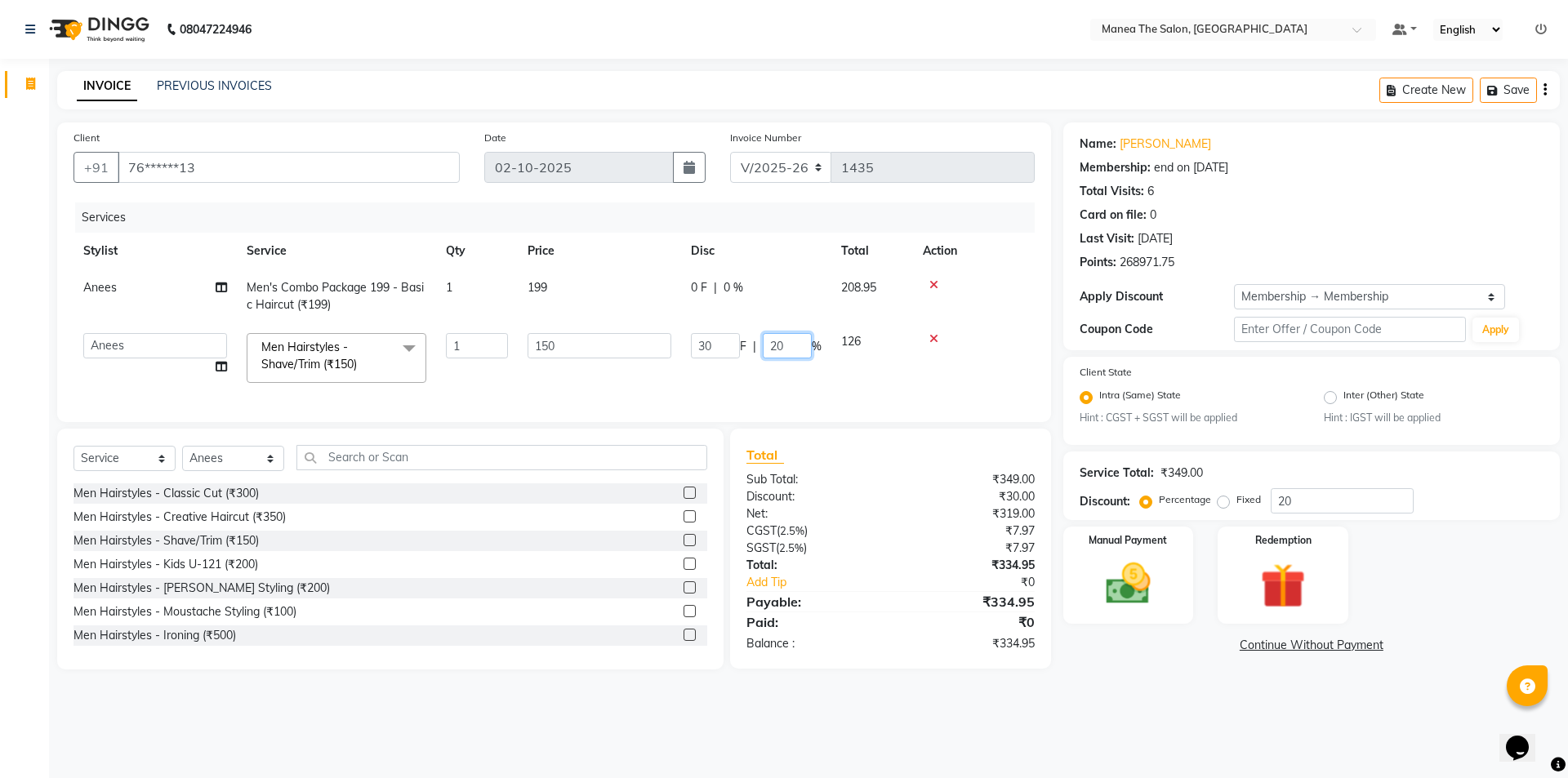
click at [798, 351] on input "20" at bounding box center [787, 346] width 49 height 25
type input "2"
click at [917, 386] on td at bounding box center [974, 358] width 122 height 70
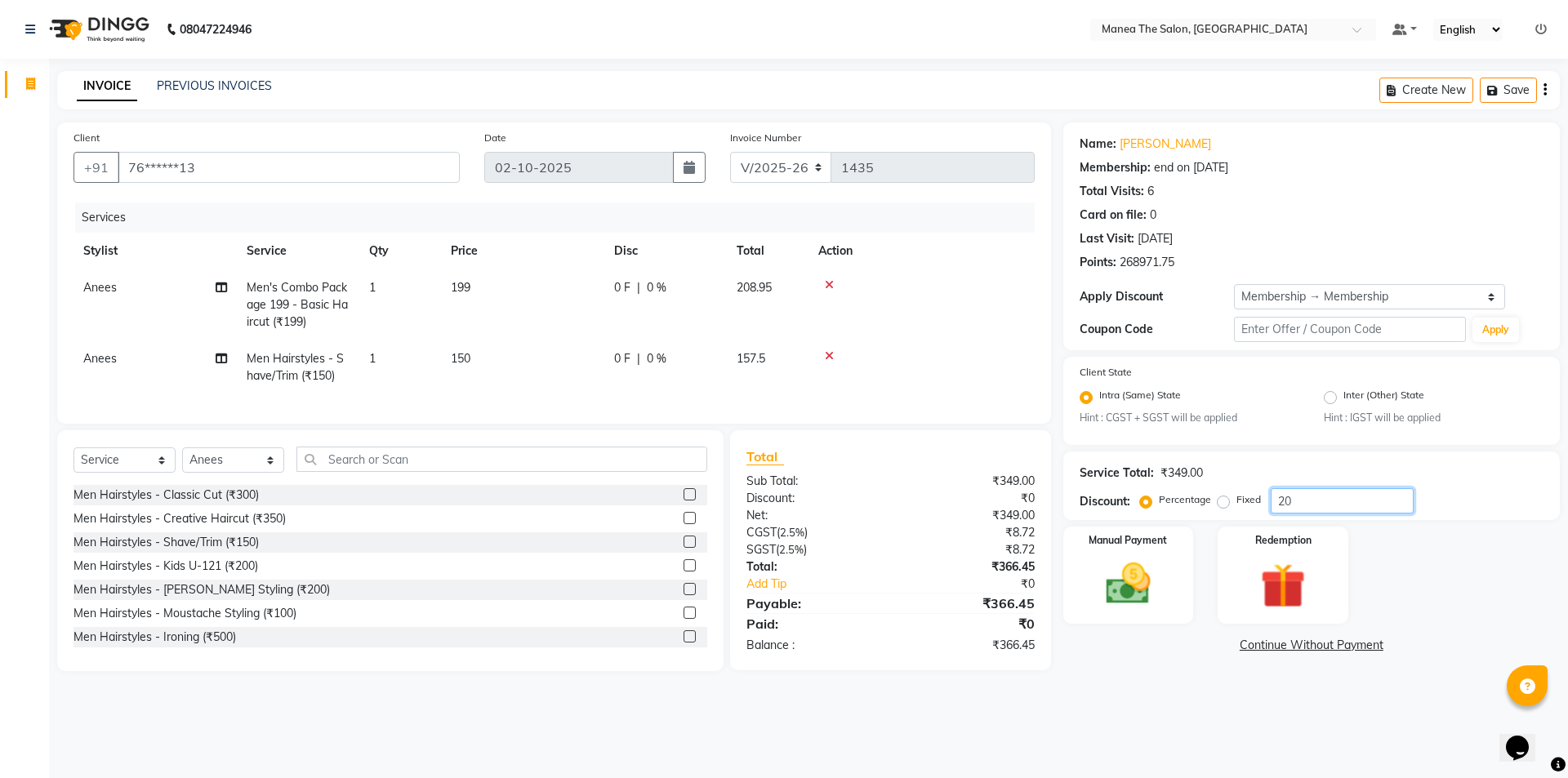
click at [1329, 504] on input "20" at bounding box center [1342, 500] width 143 height 25
type input "2"
click at [1144, 586] on img at bounding box center [1128, 585] width 76 height 54
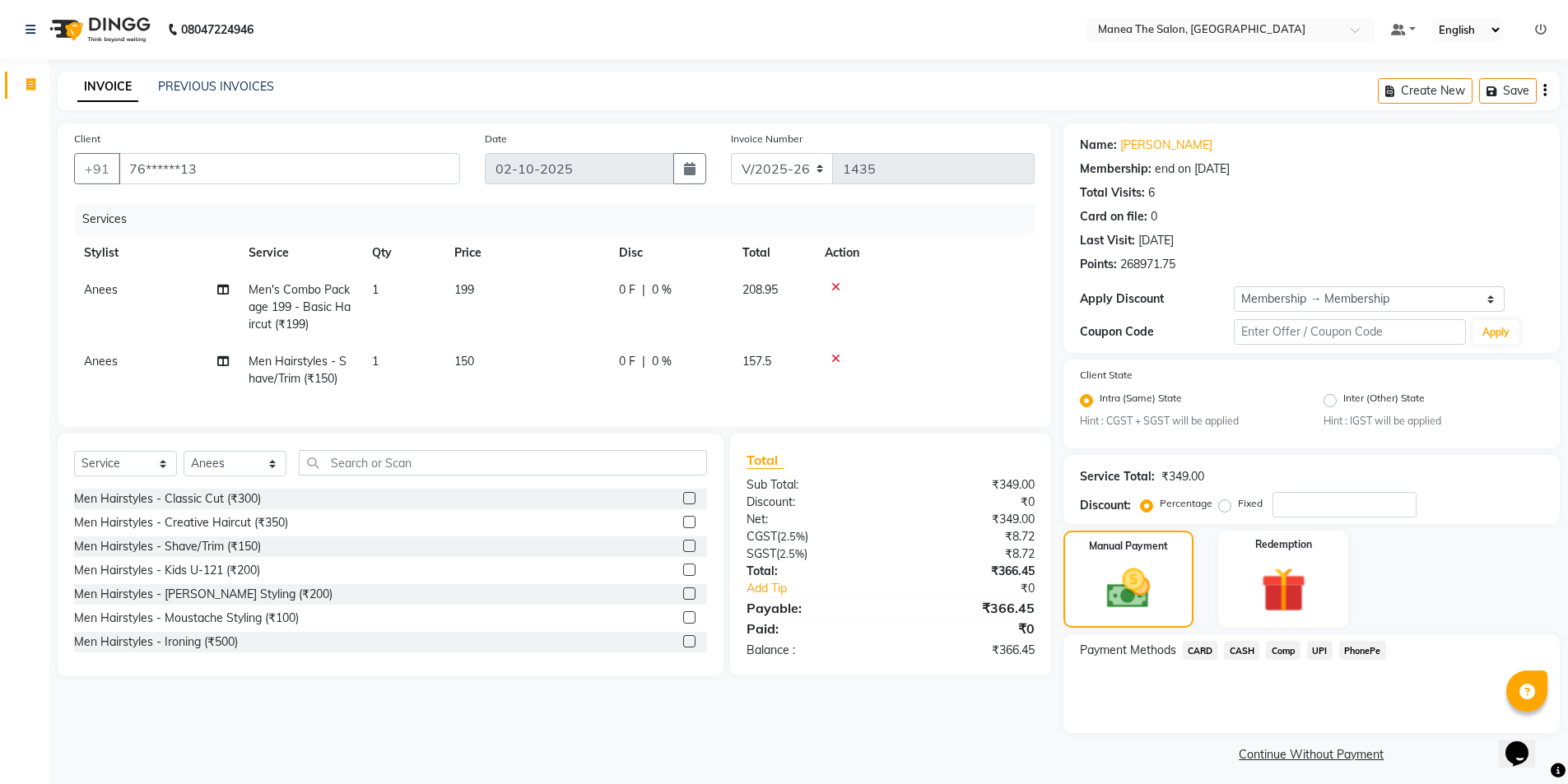
click at [1324, 648] on span "UPI" at bounding box center [1319, 650] width 26 height 19
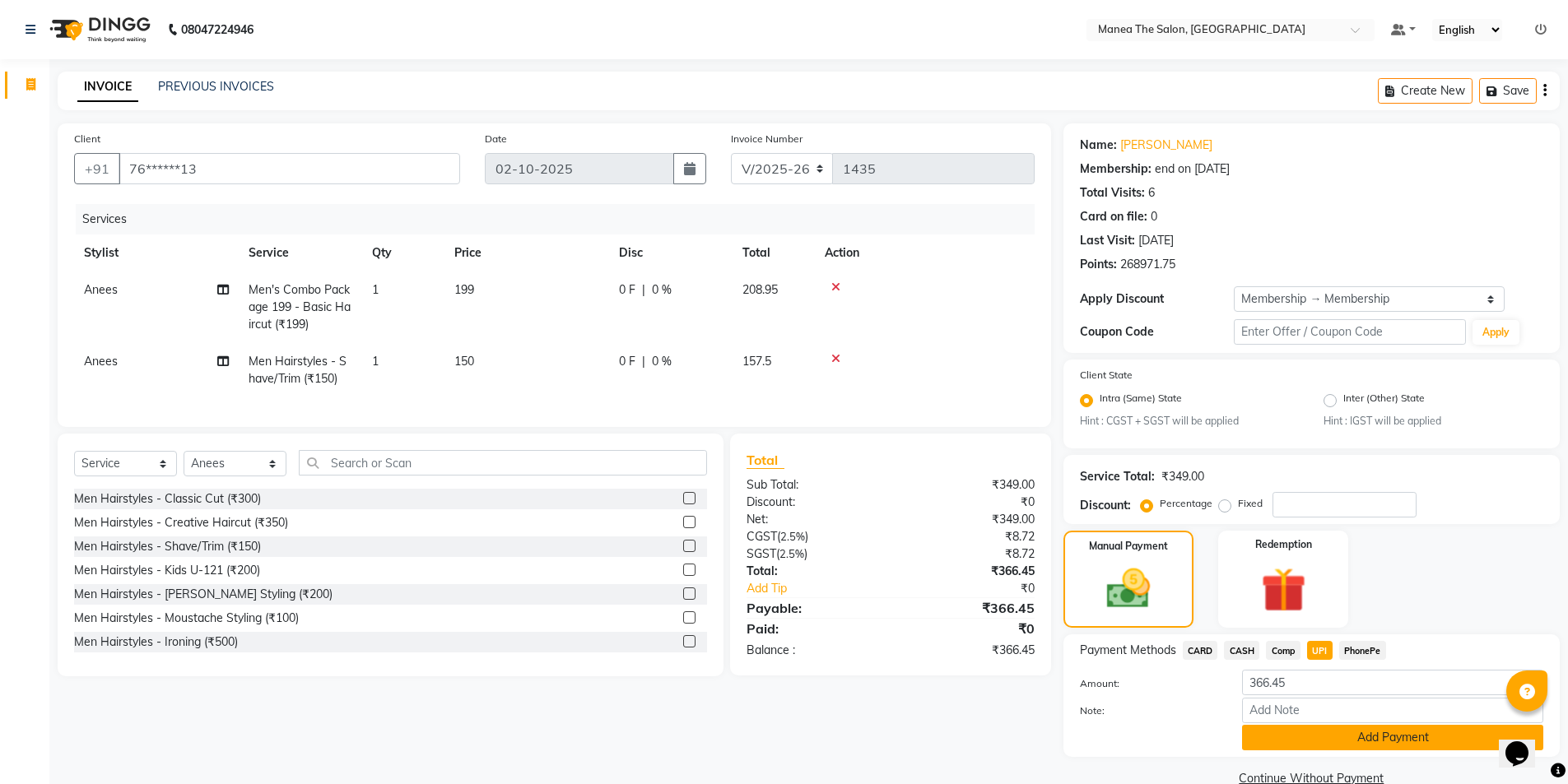
click at [1385, 739] on button "Add Payment" at bounding box center [1392, 737] width 301 height 26
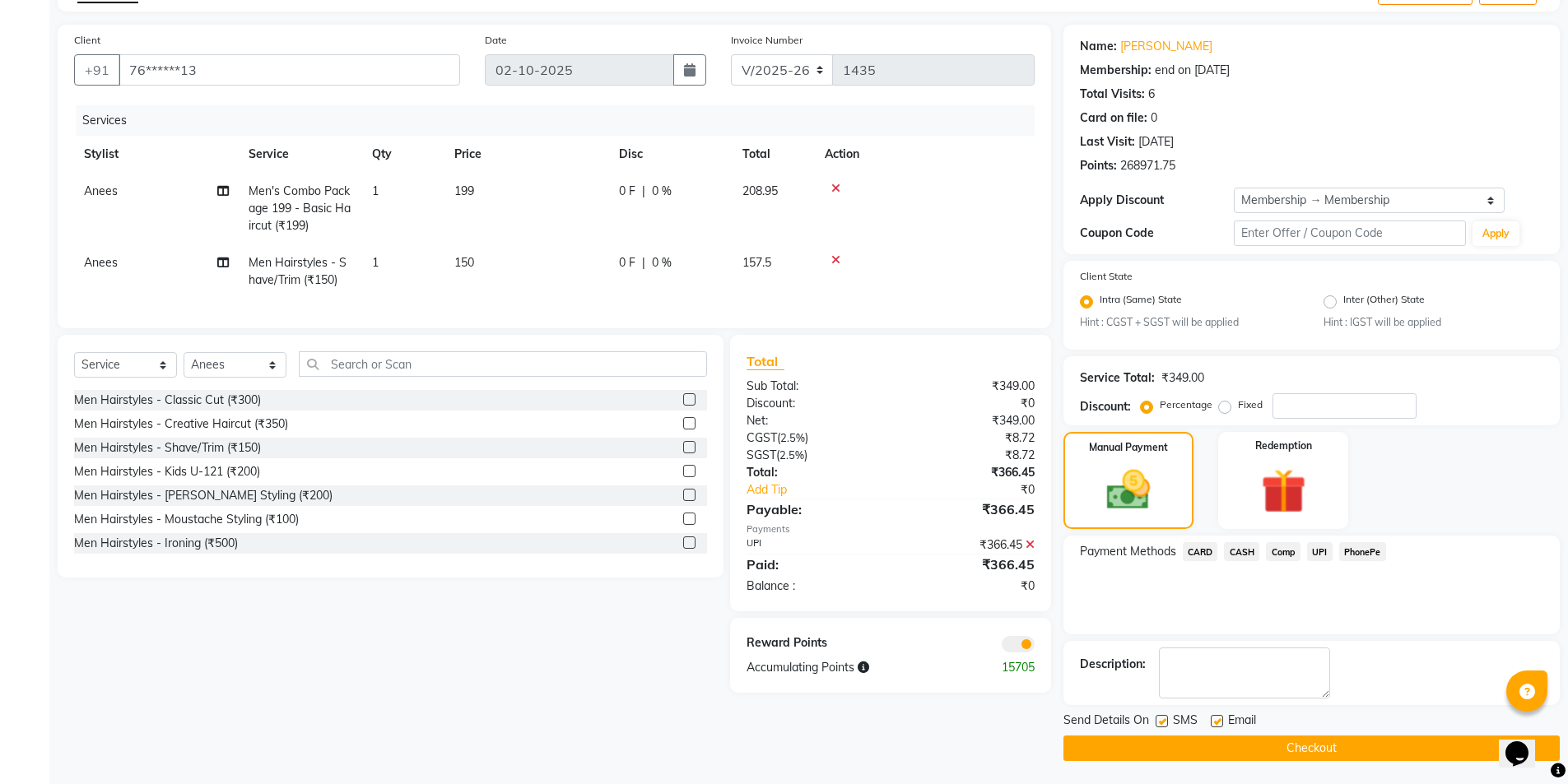
scroll to position [101, 0]
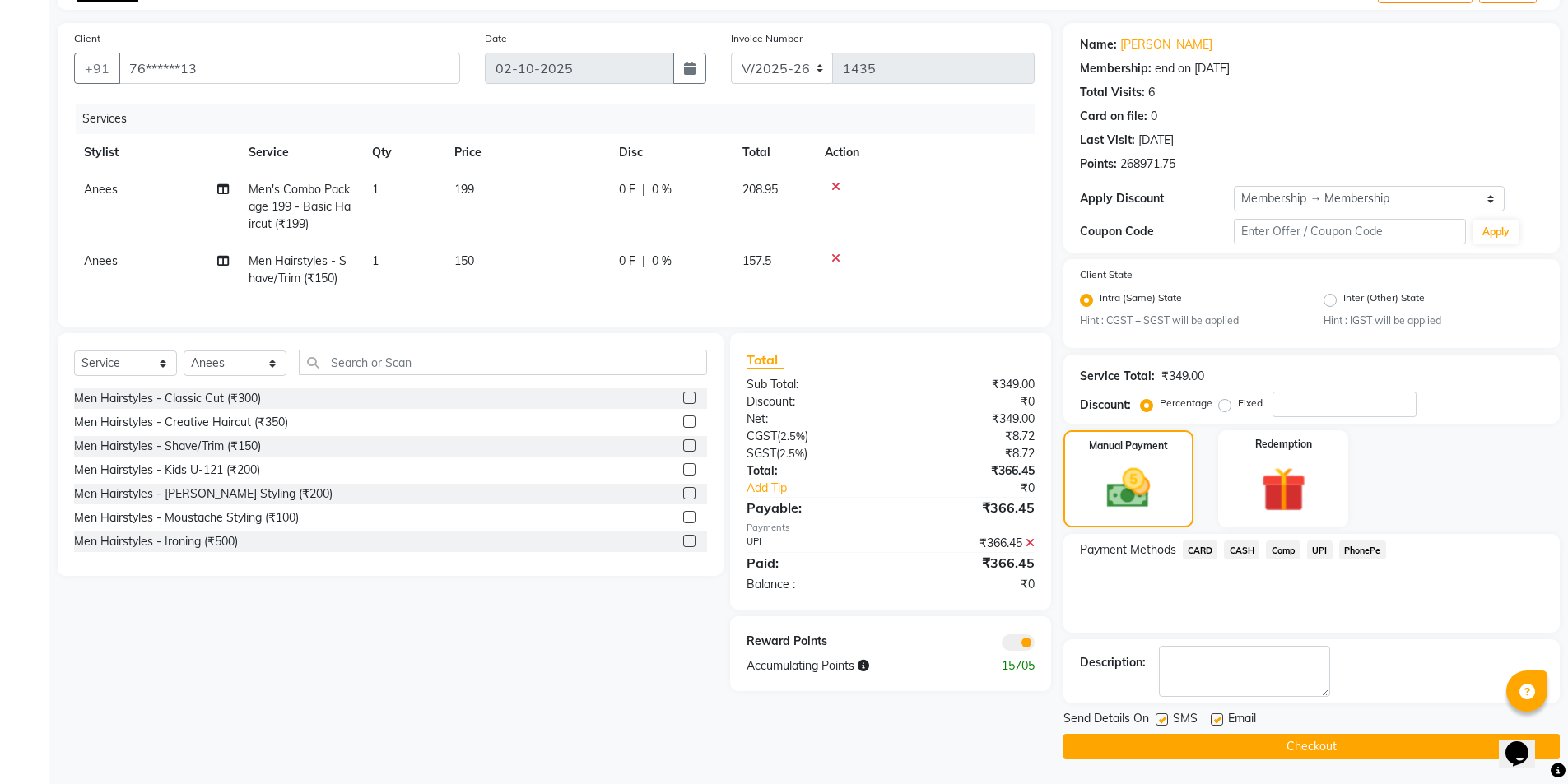
click at [1348, 740] on button "Checkout" at bounding box center [1311, 746] width 496 height 26
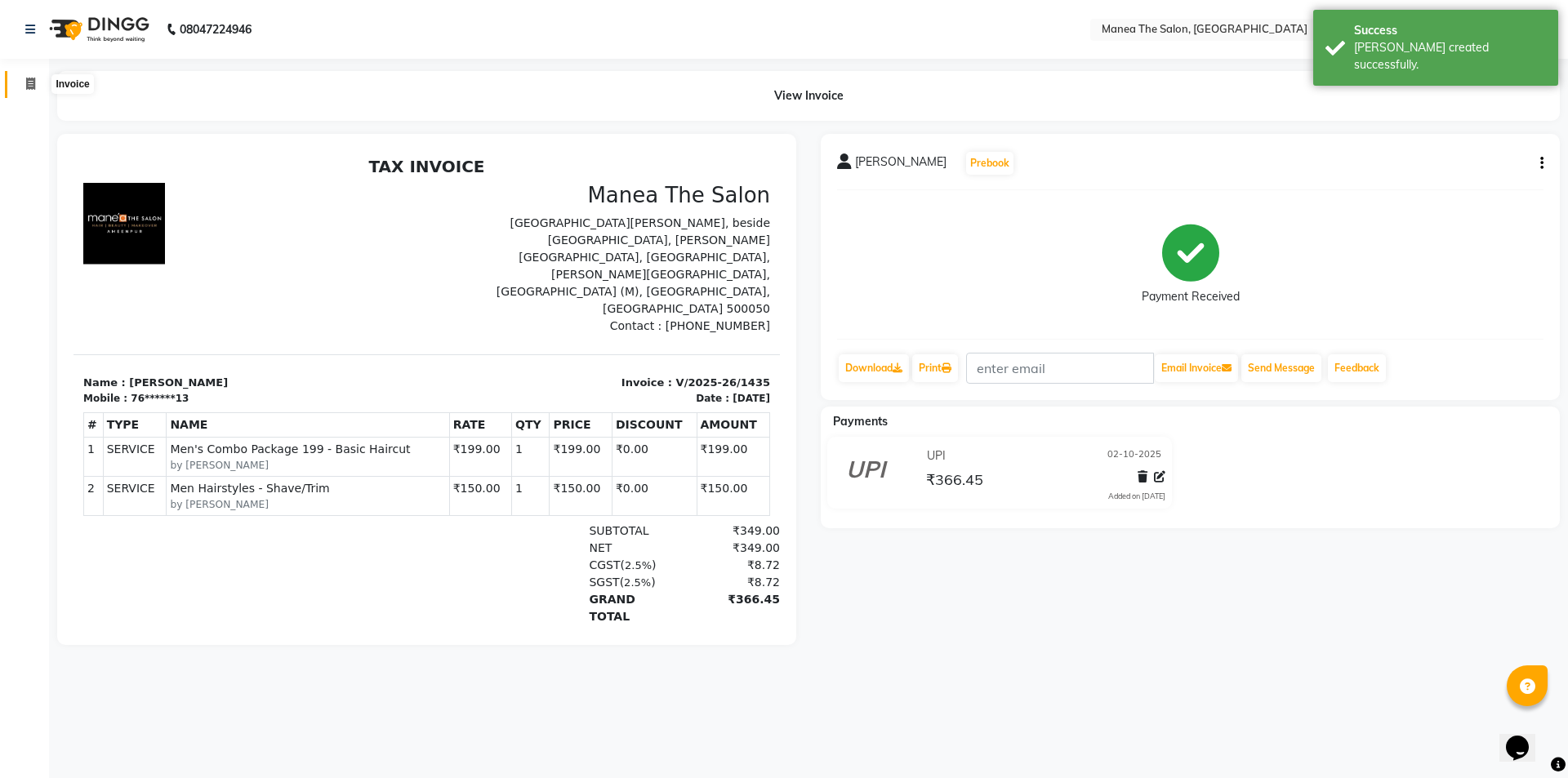
click at [24, 82] on span at bounding box center [30, 84] width 29 height 19
select select "service"
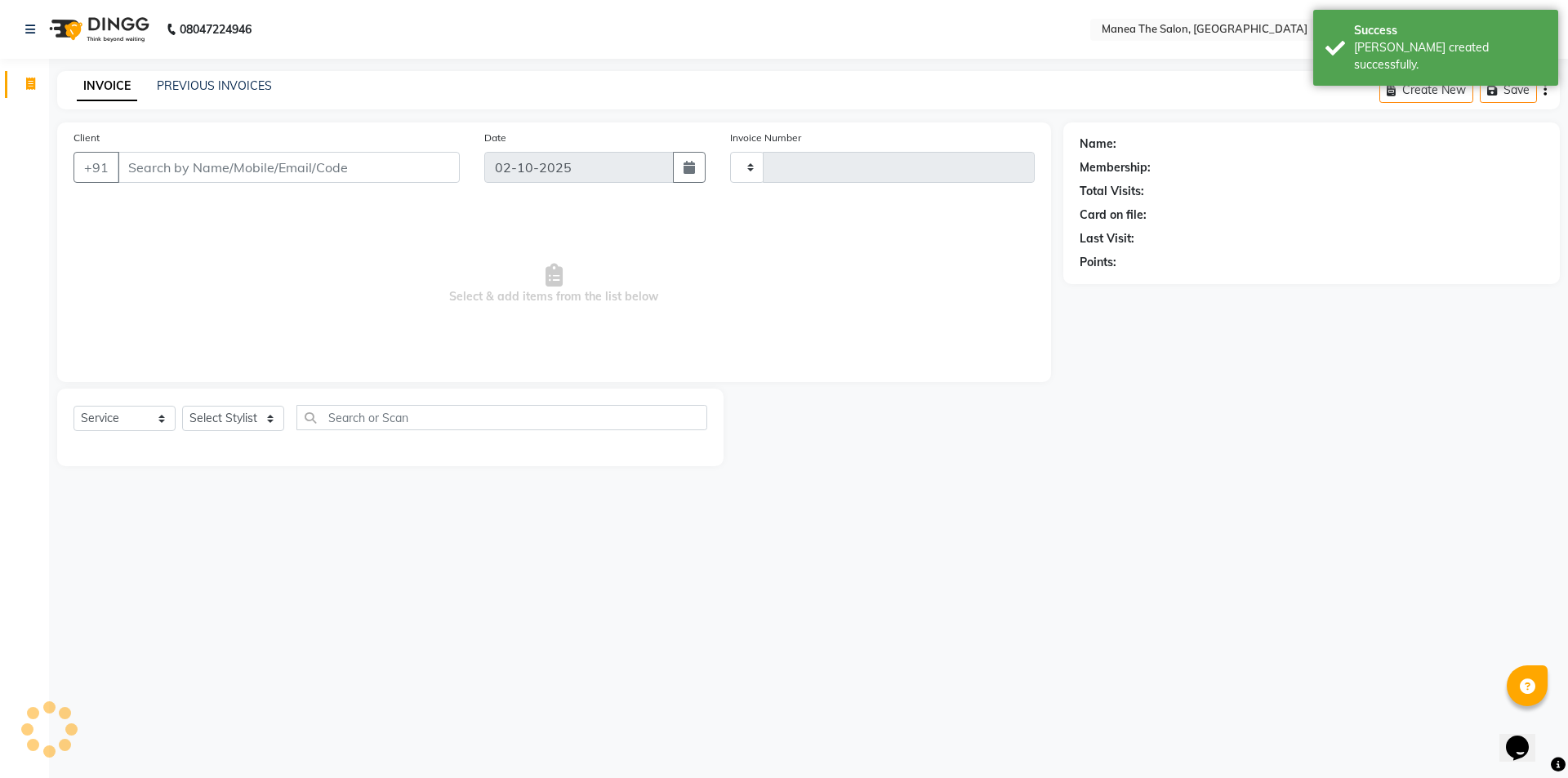
type input "1436"
select select "6397"
